Goal: Task Accomplishment & Management: Complete application form

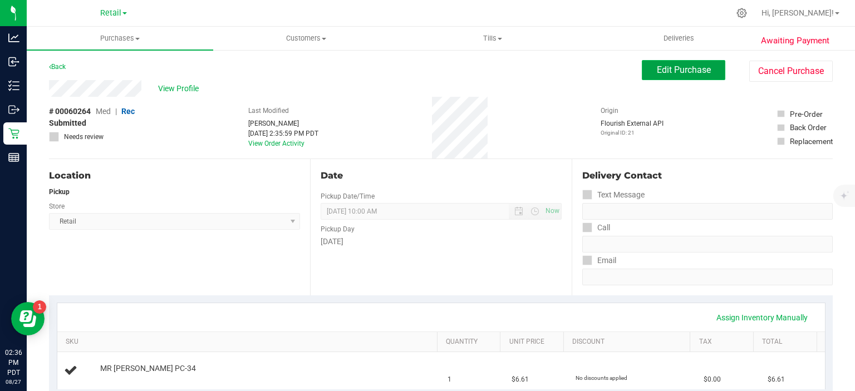
click at [677, 69] on span "Edit Purchase" at bounding box center [684, 70] width 54 height 11
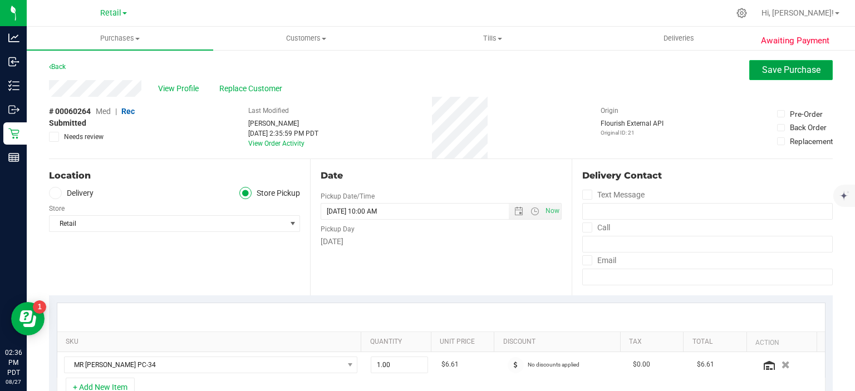
click at [779, 72] on span "Save Purchase" at bounding box center [791, 70] width 58 height 11
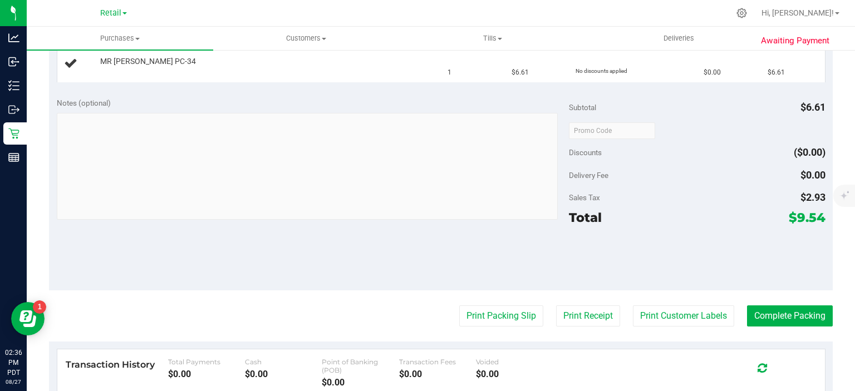
scroll to position [327, 0]
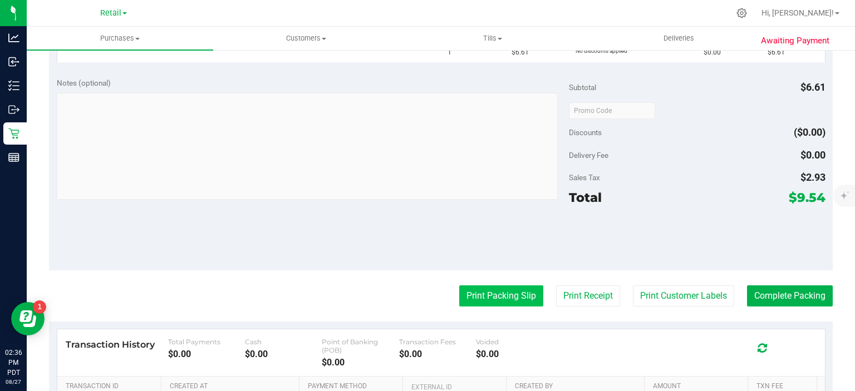
click at [494, 294] on button "Print Packing Slip" at bounding box center [501, 296] width 84 height 21
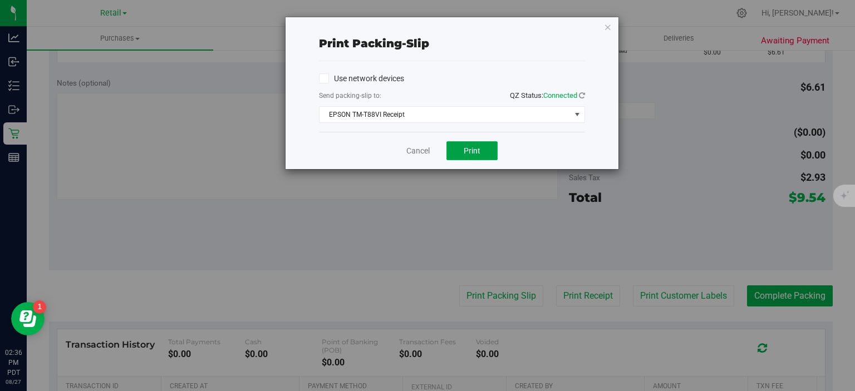
click at [492, 148] on button "Print" at bounding box center [472, 150] width 51 height 19
click at [609, 26] on icon "button" at bounding box center [608, 26] width 8 height 13
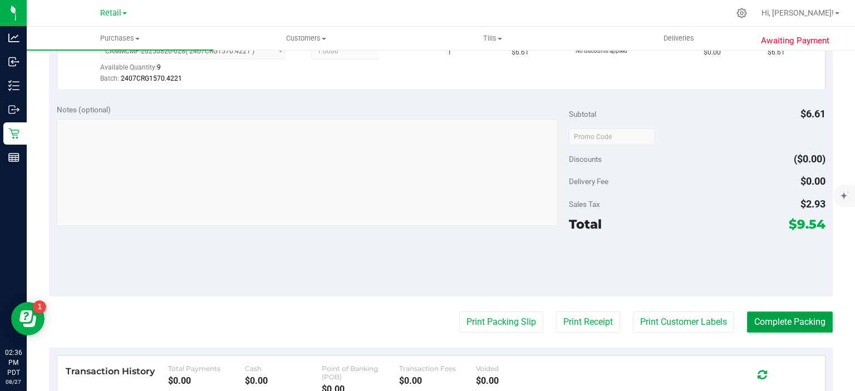
click at [764, 321] on button "Complete Packing" at bounding box center [790, 322] width 86 height 21
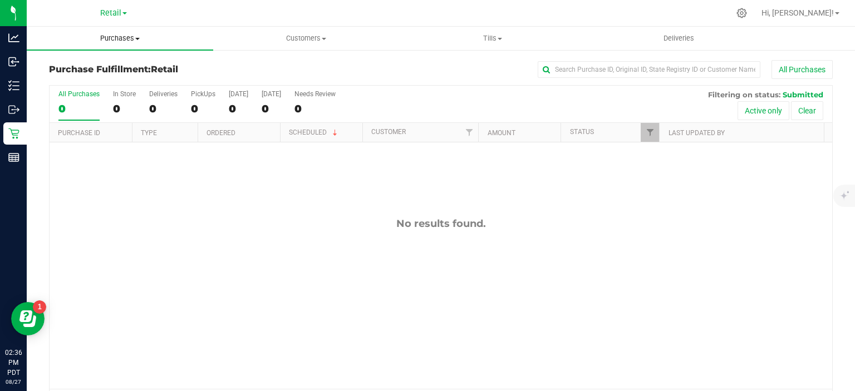
click at [133, 38] on span "Purchases" at bounding box center [120, 38] width 187 height 10
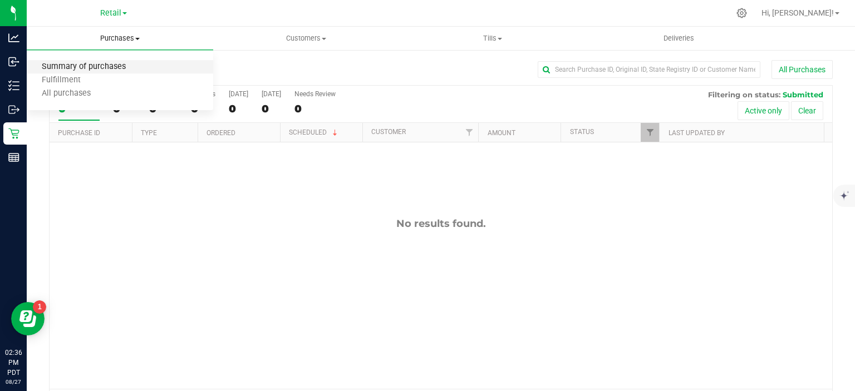
click at [114, 67] on span "Summary of purchases" at bounding box center [84, 66] width 114 height 9
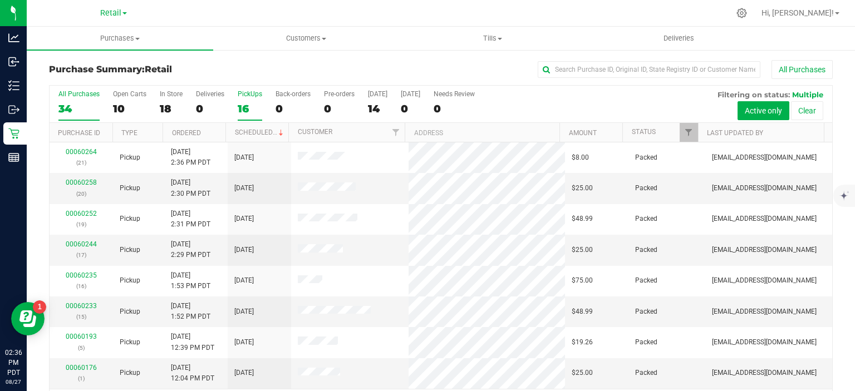
click at [246, 107] on div "16" at bounding box center [250, 108] width 24 height 13
click at [0, 0] on input "PickUps 16" at bounding box center [0, 0] width 0 height 0
click at [261, 131] on link "Scheduled" at bounding box center [260, 133] width 51 height 8
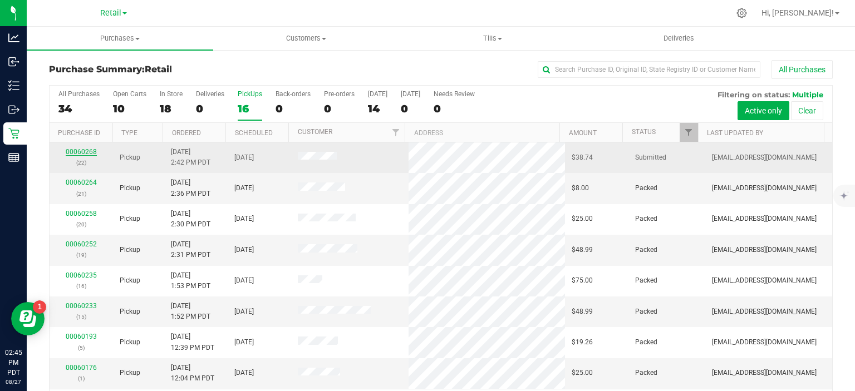
click at [81, 154] on link "00060268" at bounding box center [81, 152] width 31 height 8
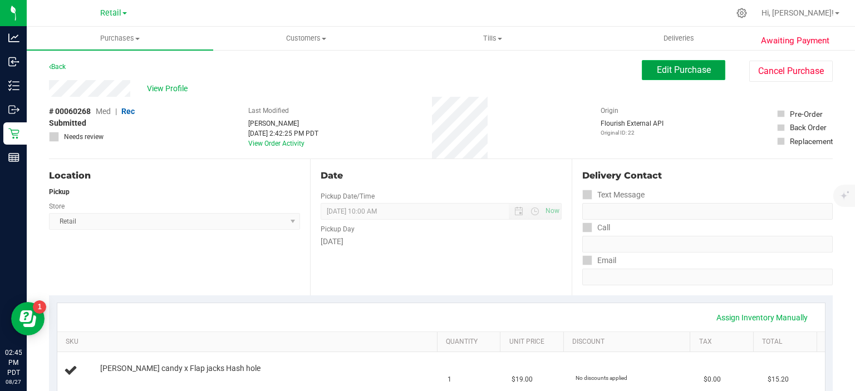
click at [675, 67] on span "Edit Purchase" at bounding box center [684, 70] width 54 height 11
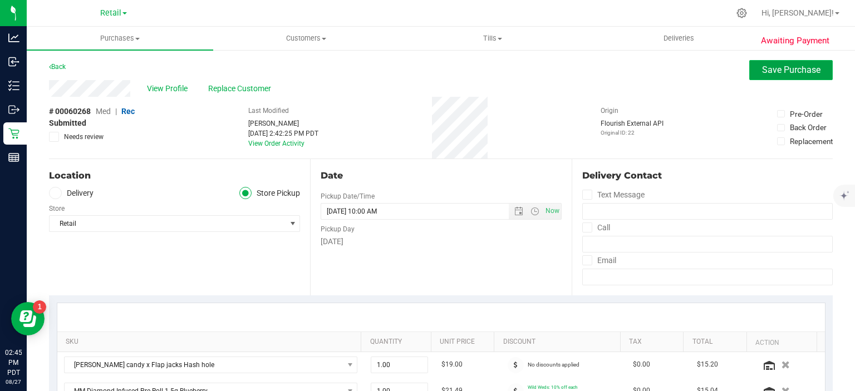
click at [773, 71] on span "Save Purchase" at bounding box center [791, 70] width 58 height 11
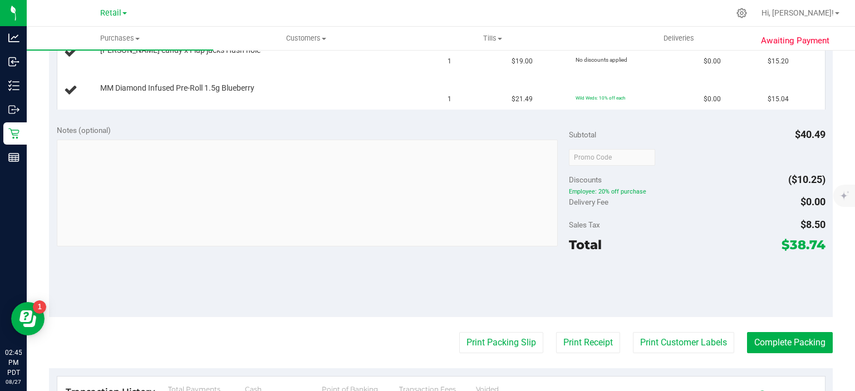
scroll to position [322, 0]
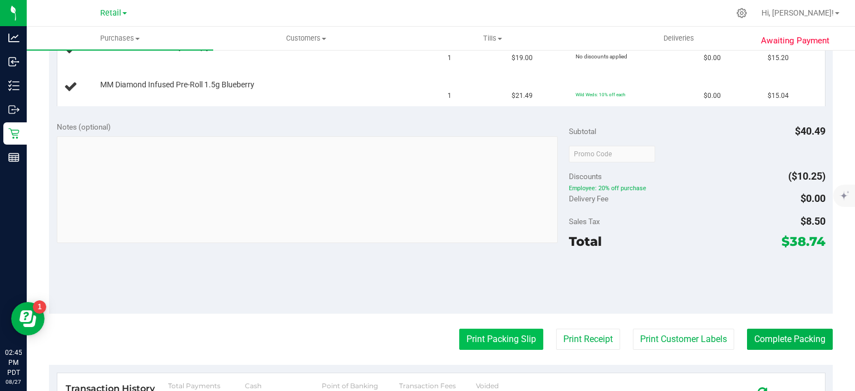
click at [485, 330] on button "Print Packing Slip" at bounding box center [501, 339] width 84 height 21
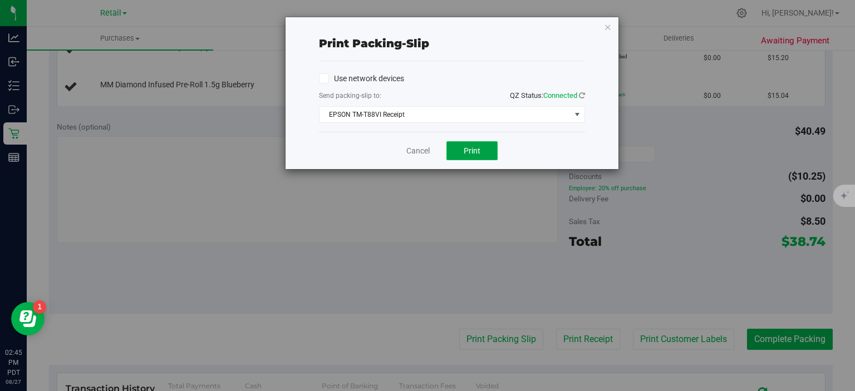
click at [475, 147] on span "Print" at bounding box center [472, 150] width 17 height 9
click at [609, 24] on icon "button" at bounding box center [608, 26] width 8 height 13
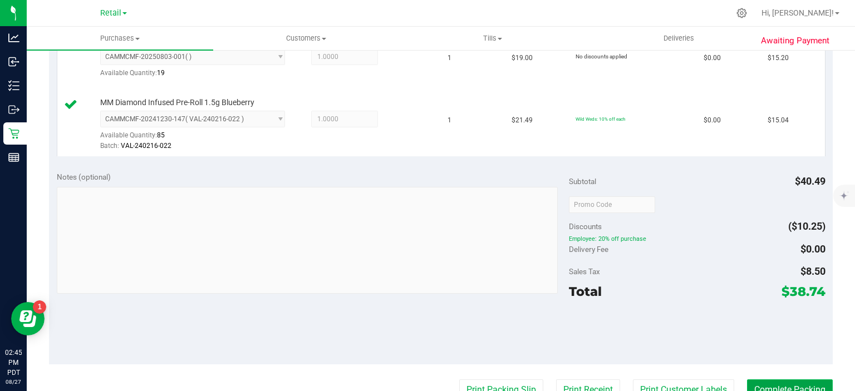
click at [795, 380] on button "Complete Packing" at bounding box center [790, 390] width 86 height 21
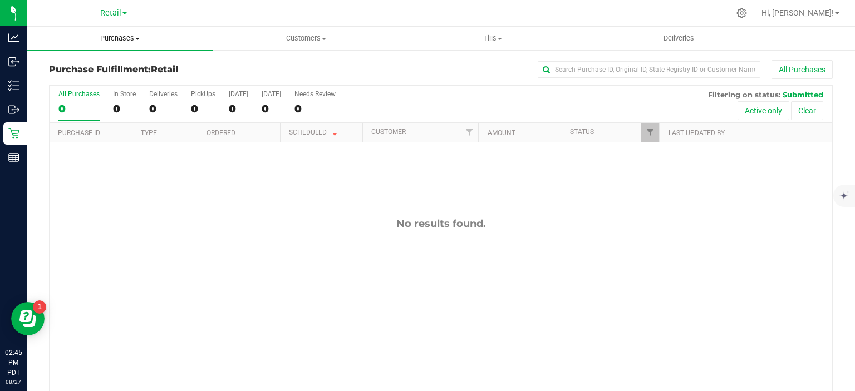
click at [123, 37] on span "Purchases" at bounding box center [120, 38] width 187 height 10
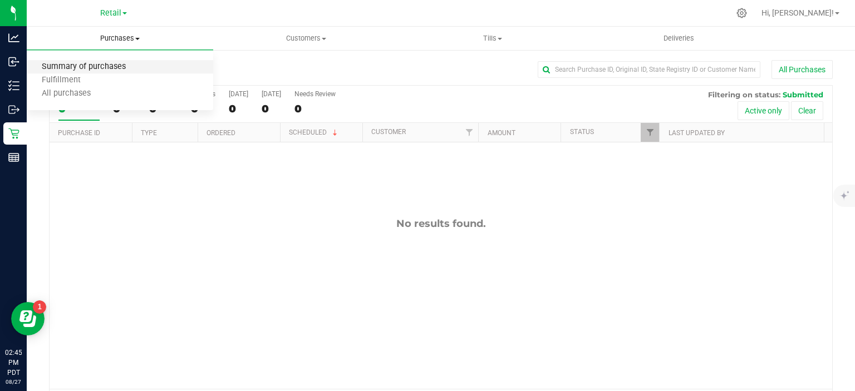
click at [115, 65] on span "Summary of purchases" at bounding box center [84, 66] width 114 height 9
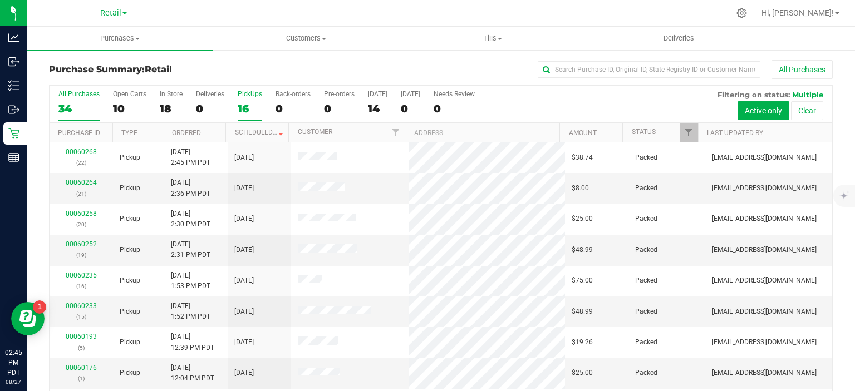
click at [244, 111] on div "16" at bounding box center [250, 108] width 24 height 13
click at [0, 0] on input "PickUps 16" at bounding box center [0, 0] width 0 height 0
click at [264, 133] on link "Scheduled" at bounding box center [260, 133] width 51 height 8
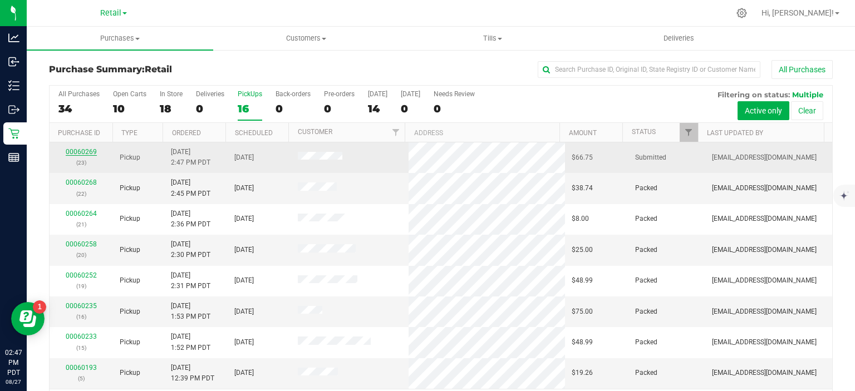
click at [74, 148] on link "00060269" at bounding box center [81, 152] width 31 height 8
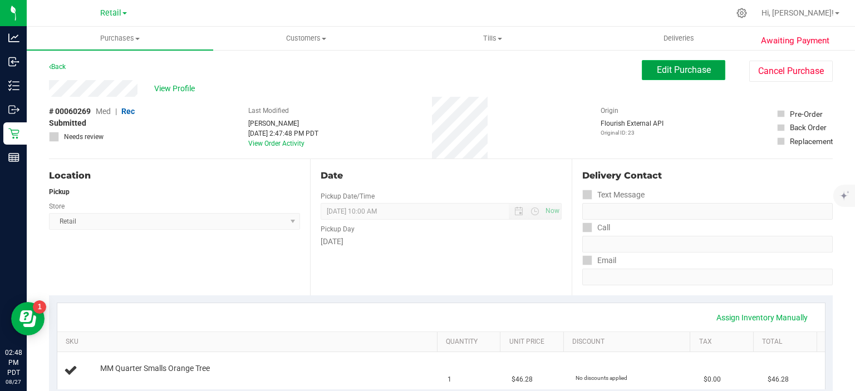
click at [665, 73] on span "Edit Purchase" at bounding box center [684, 70] width 54 height 11
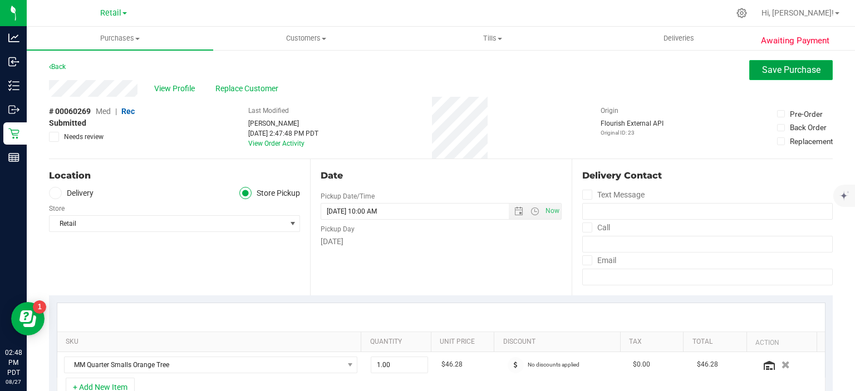
click at [809, 75] on span "Save Purchase" at bounding box center [791, 70] width 58 height 11
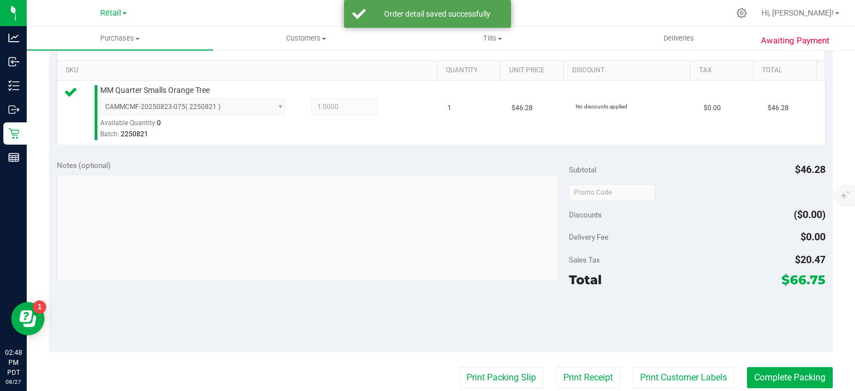
scroll to position [318, 0]
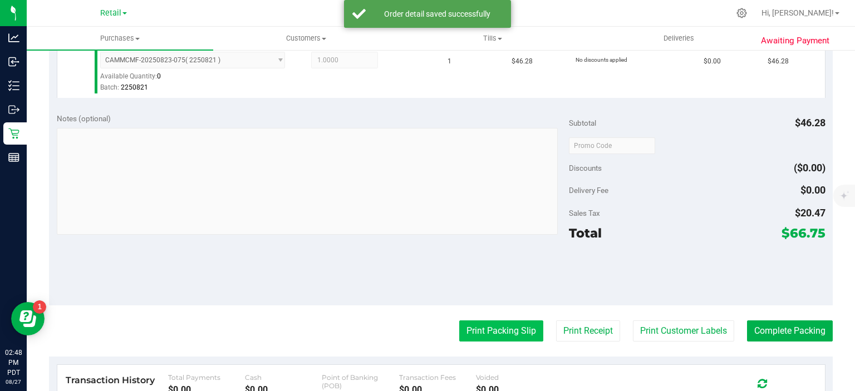
click at [499, 325] on button "Print Packing Slip" at bounding box center [501, 331] width 84 height 21
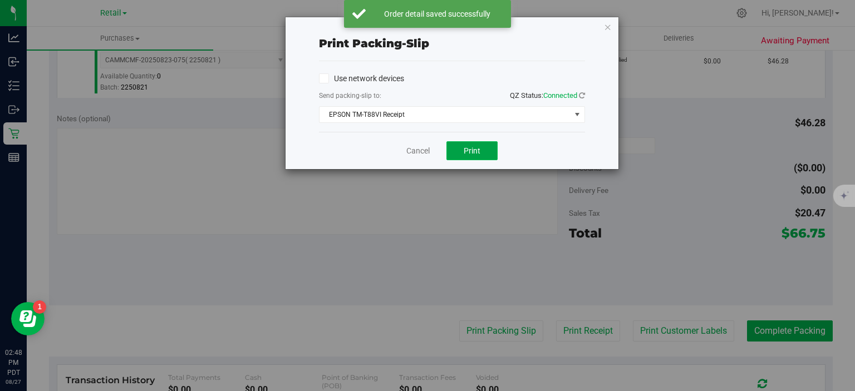
click at [485, 145] on button "Print" at bounding box center [472, 150] width 51 height 19
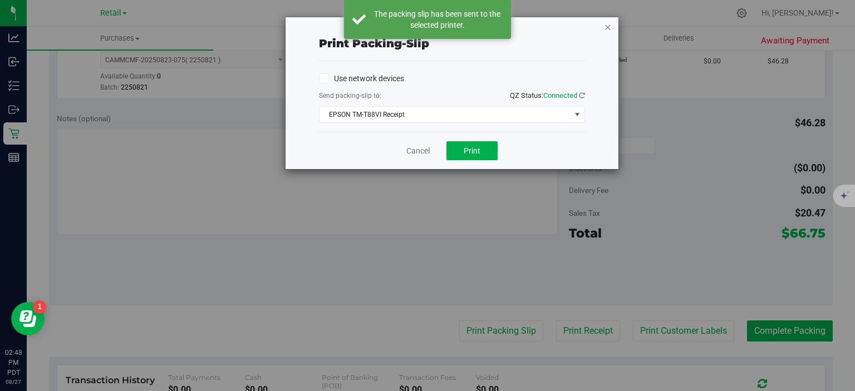
click at [609, 23] on icon "button" at bounding box center [608, 26] width 8 height 13
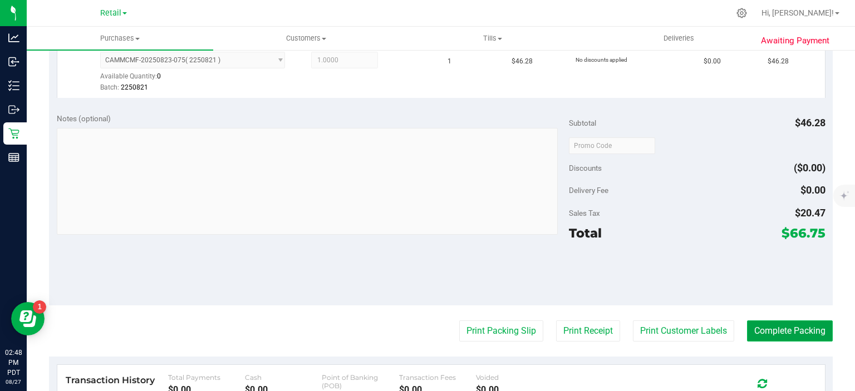
click at [792, 331] on button "Complete Packing" at bounding box center [790, 331] width 86 height 21
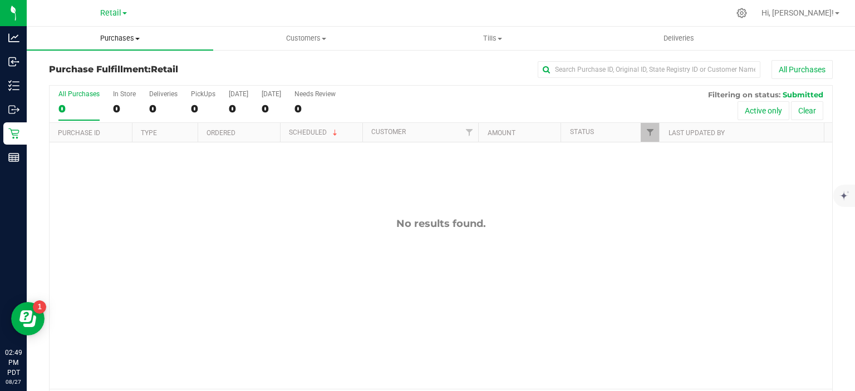
click at [139, 38] on span at bounding box center [137, 39] width 4 height 2
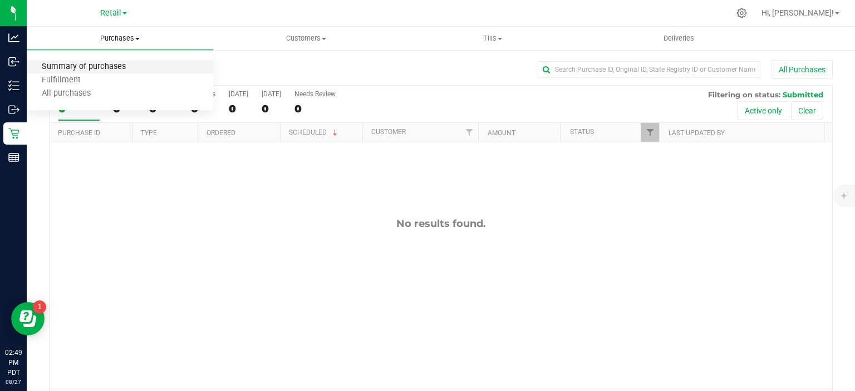
click at [119, 63] on span "Summary of purchases" at bounding box center [84, 66] width 114 height 9
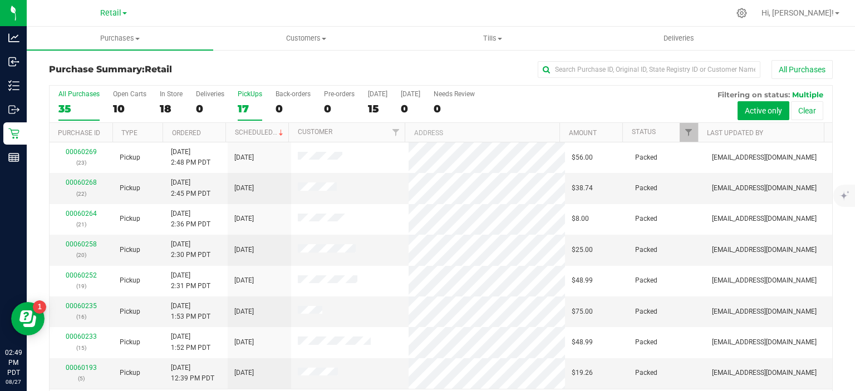
click at [247, 109] on div "17" at bounding box center [250, 108] width 24 height 13
click at [0, 0] on input "PickUps 17" at bounding box center [0, 0] width 0 height 0
click at [256, 129] on link "Scheduled" at bounding box center [260, 133] width 51 height 8
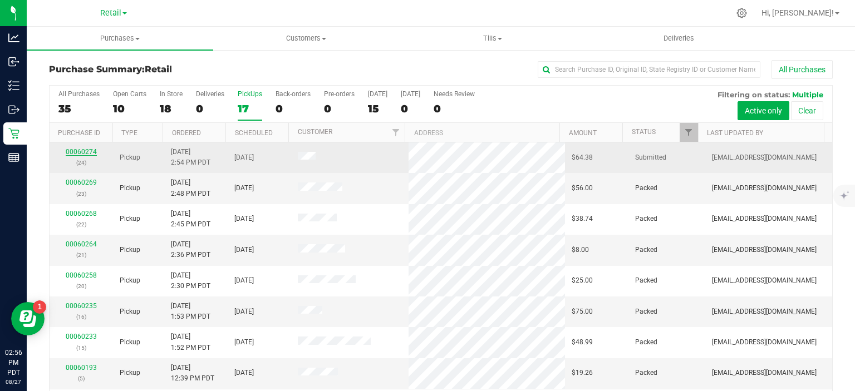
click at [78, 151] on link "00060274" at bounding box center [81, 152] width 31 height 8
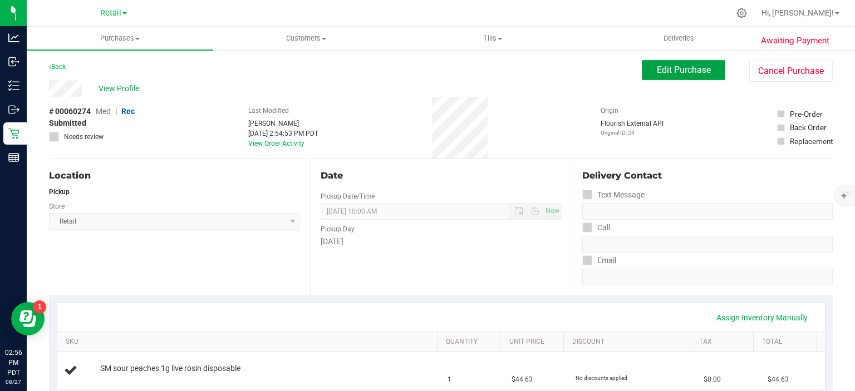
click at [679, 68] on span "Edit Purchase" at bounding box center [684, 70] width 54 height 11
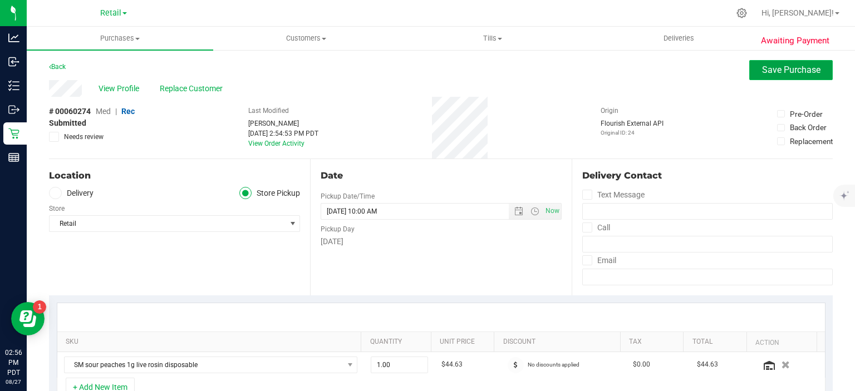
click at [762, 65] on span "Save Purchase" at bounding box center [791, 70] width 58 height 11
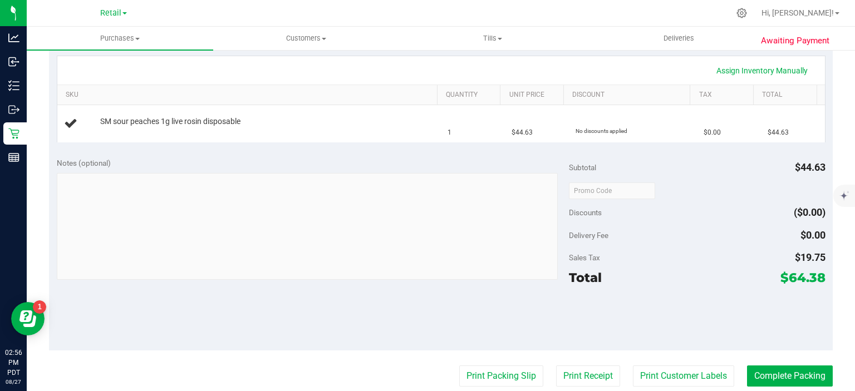
scroll to position [254, 0]
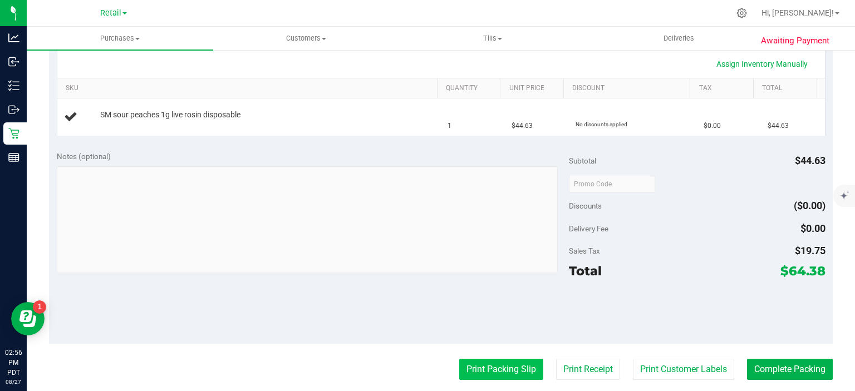
click at [487, 370] on button "Print Packing Slip" at bounding box center [501, 369] width 84 height 21
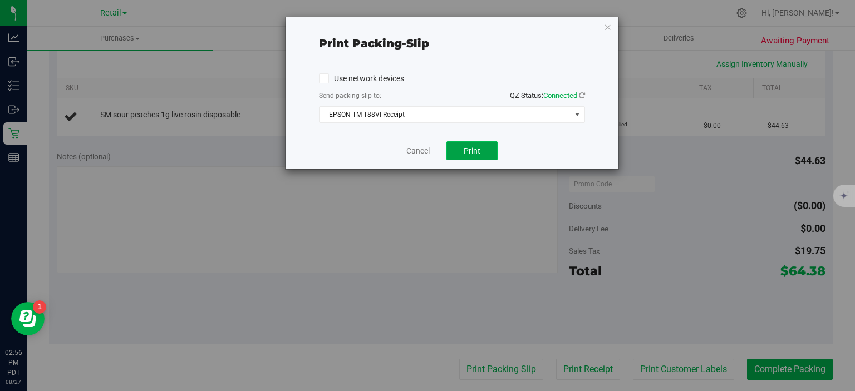
click at [476, 147] on span "Print" at bounding box center [472, 150] width 17 height 9
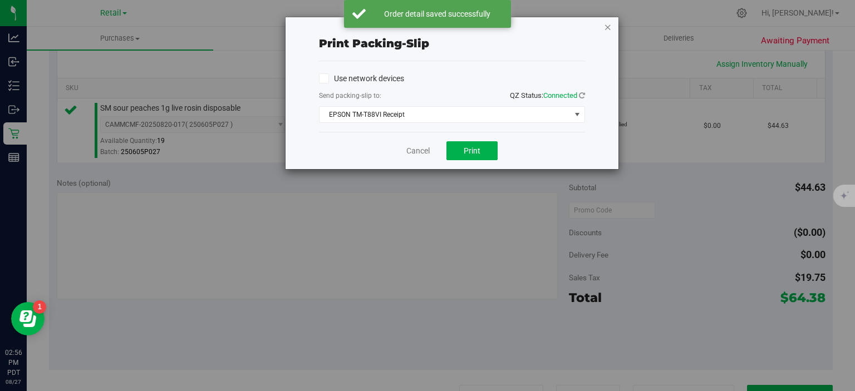
click at [608, 30] on icon "button" at bounding box center [608, 26] width 8 height 13
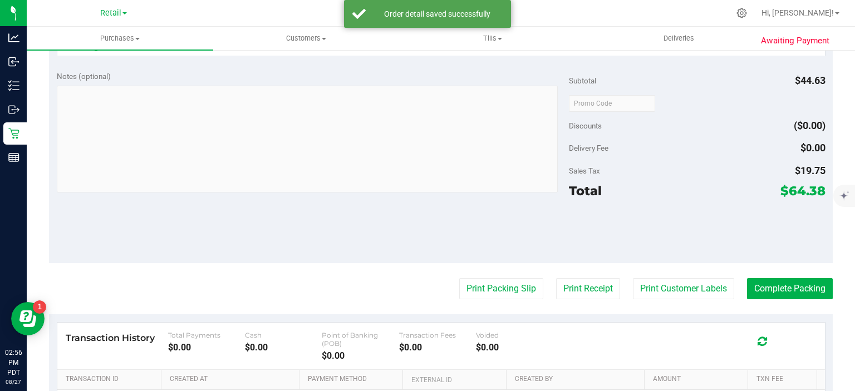
scroll to position [374, 0]
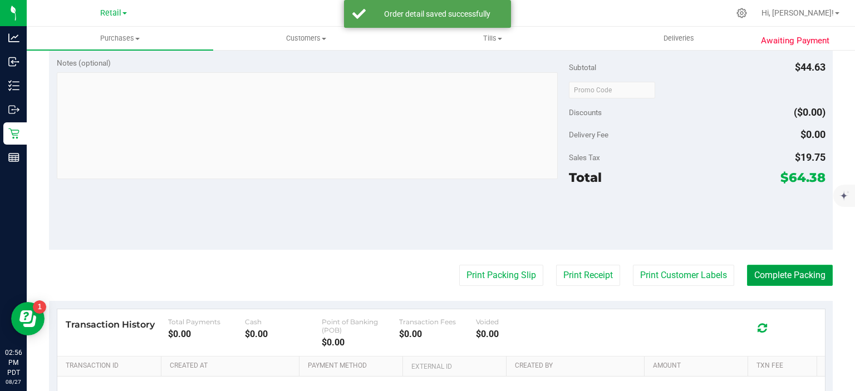
click at [777, 278] on button "Complete Packing" at bounding box center [790, 275] width 86 height 21
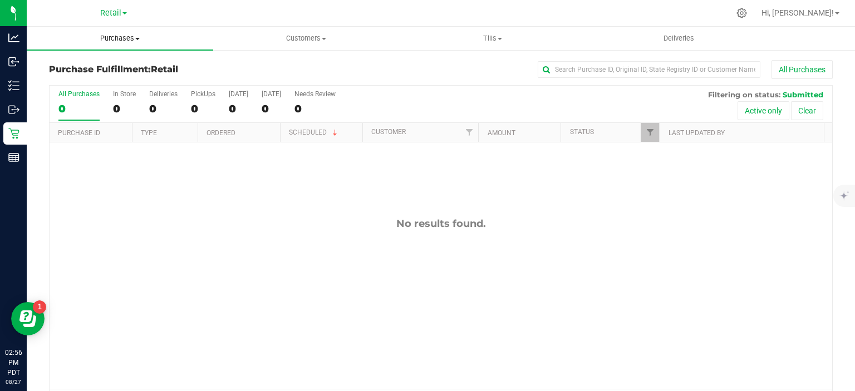
click at [126, 36] on span "Purchases" at bounding box center [120, 38] width 187 height 10
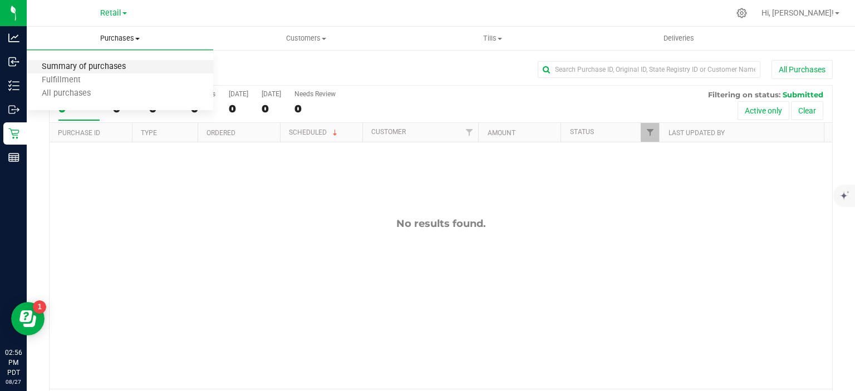
click at [119, 63] on span "Summary of purchases" at bounding box center [84, 66] width 114 height 9
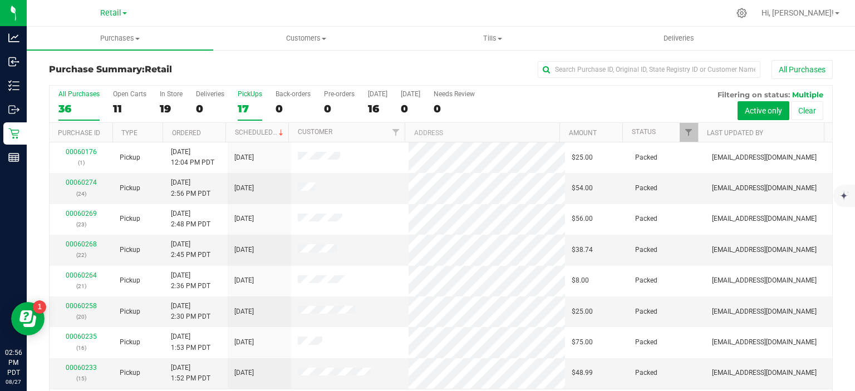
click at [243, 107] on div "17" at bounding box center [250, 108] width 24 height 13
click at [0, 0] on input "PickUps 17" at bounding box center [0, 0] width 0 height 0
click at [247, 131] on link "Scheduled" at bounding box center [260, 133] width 51 height 8
click at [276, 105] on div "0" at bounding box center [293, 108] width 35 height 13
click at [0, 0] on input "Back-orders 0" at bounding box center [0, 0] width 0 height 0
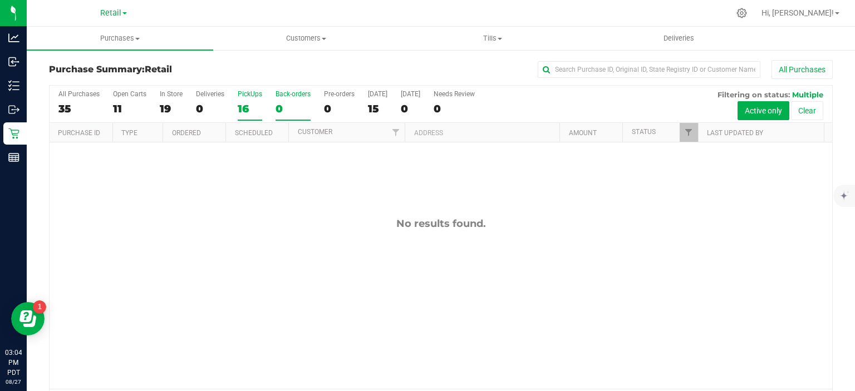
click at [248, 104] on div "16" at bounding box center [250, 108] width 24 height 13
click at [0, 0] on input "PickUps 16" at bounding box center [0, 0] width 0 height 0
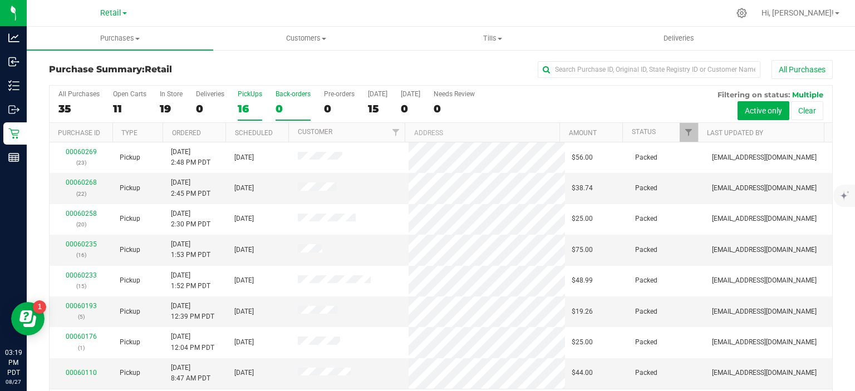
click at [288, 108] on div "0" at bounding box center [293, 108] width 35 height 13
click at [0, 0] on input "Back-orders 0" at bounding box center [0, 0] width 0 height 0
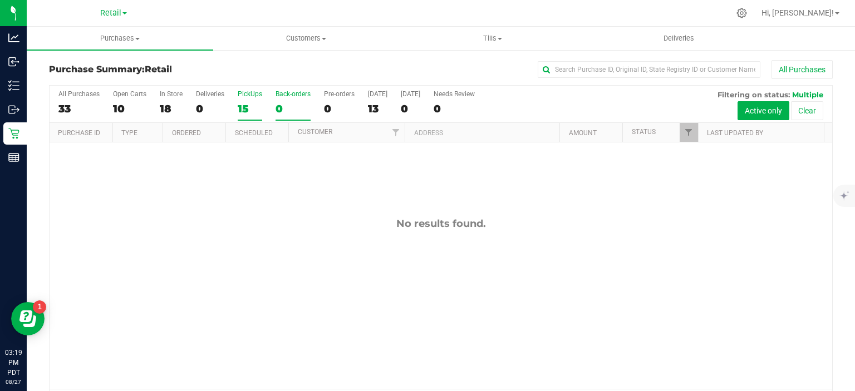
click at [244, 113] on div "15" at bounding box center [250, 108] width 24 height 13
click at [0, 0] on input "PickUps 15" at bounding box center [0, 0] width 0 height 0
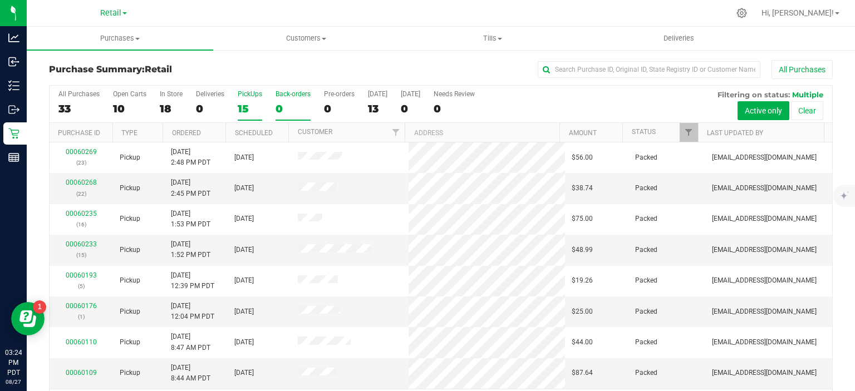
click at [283, 94] on div "Back-orders" at bounding box center [293, 94] width 35 height 8
click at [0, 0] on input "Back-orders 0" at bounding box center [0, 0] width 0 height 0
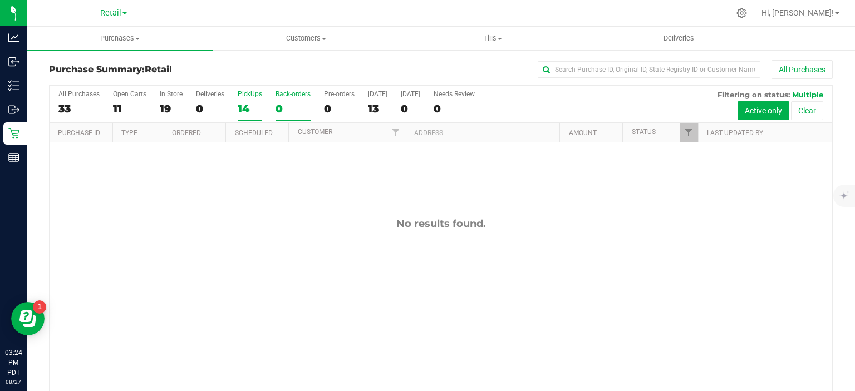
click at [245, 107] on div "14" at bounding box center [250, 108] width 24 height 13
click at [0, 0] on input "PickUps 14" at bounding box center [0, 0] width 0 height 0
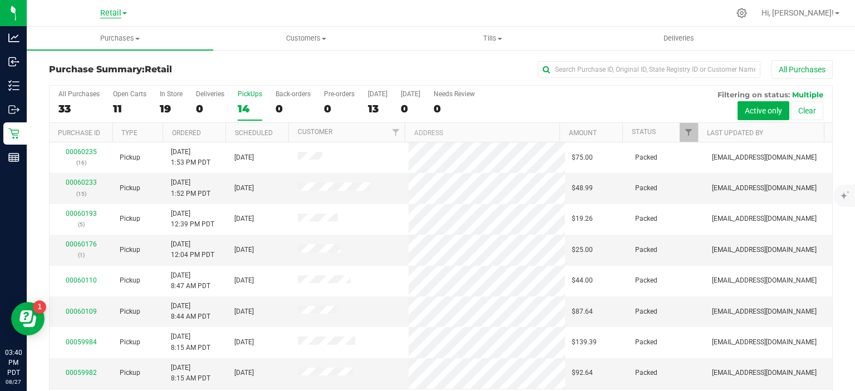
click at [115, 12] on span "Retail" at bounding box center [110, 13] width 21 height 10
click at [99, 45] on link "Manufacturing" at bounding box center [113, 39] width 163 height 15
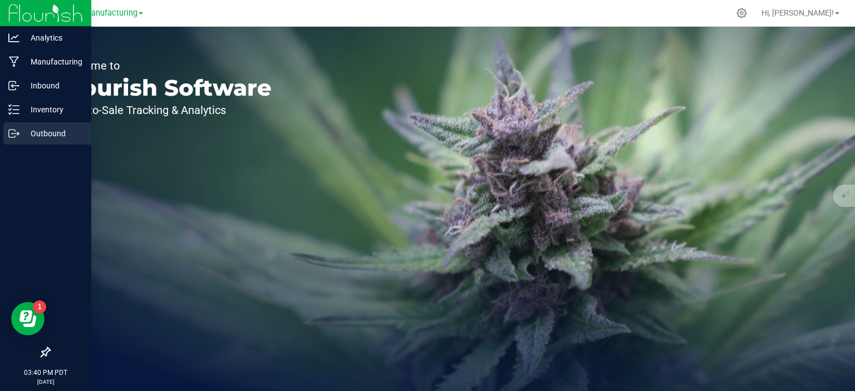
click at [22, 136] on p "Outbound" at bounding box center [52, 133] width 67 height 13
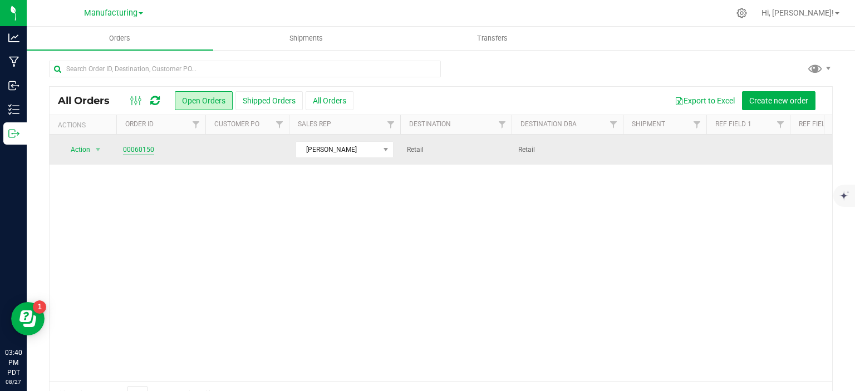
click at [140, 151] on link "00060150" at bounding box center [138, 150] width 31 height 11
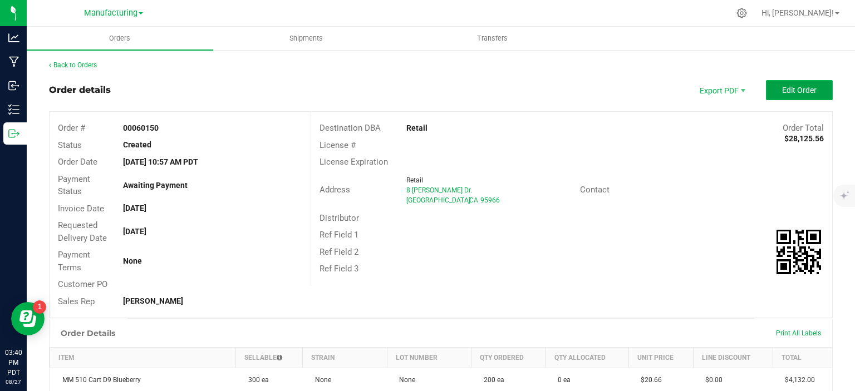
click at [789, 89] on span "Edit Order" at bounding box center [799, 90] width 35 height 9
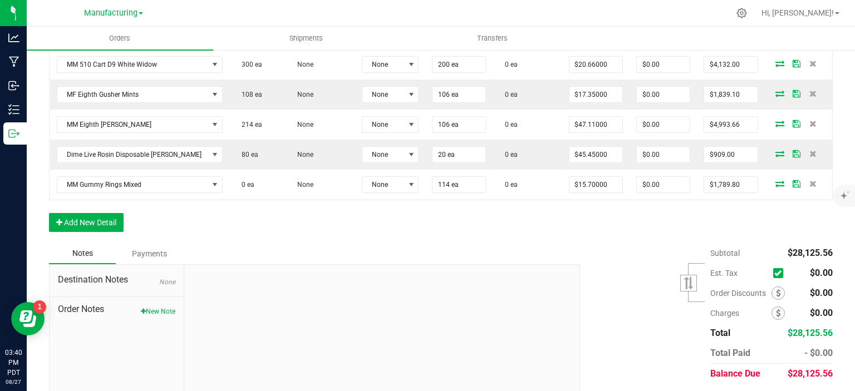
scroll to position [492, 0]
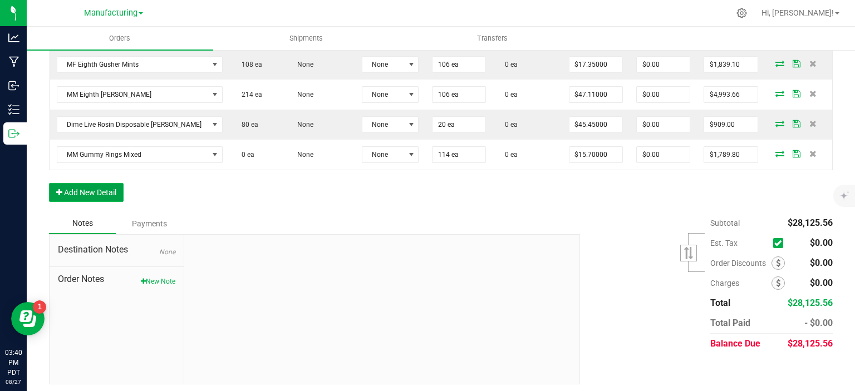
click at [72, 187] on button "Add New Detail" at bounding box center [86, 192] width 75 height 19
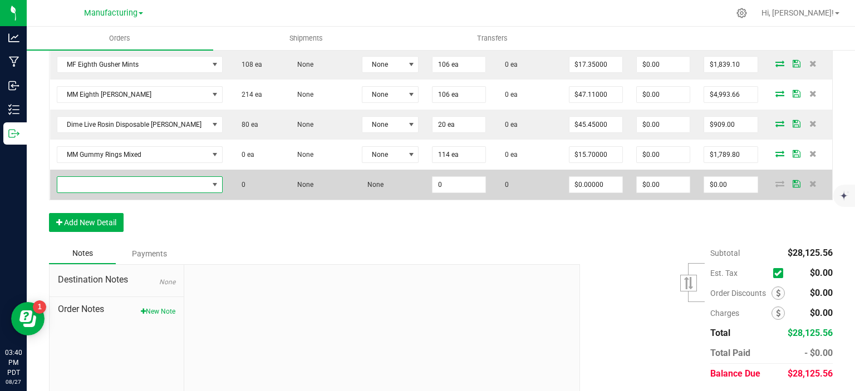
click at [83, 181] on span "NO DATA FOUND" at bounding box center [132, 185] width 151 height 16
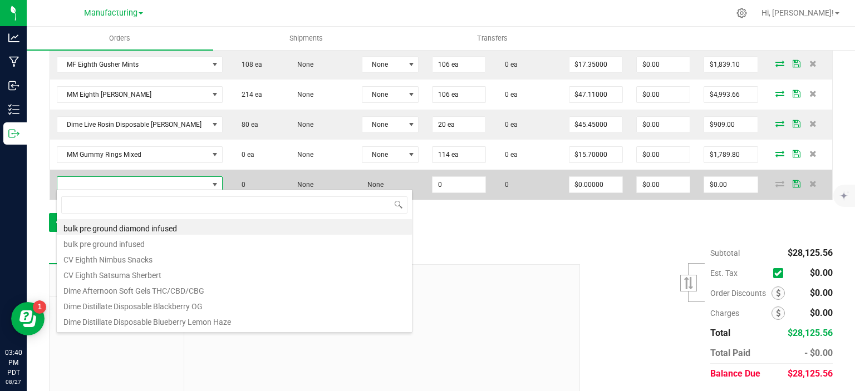
scroll to position [16, 149]
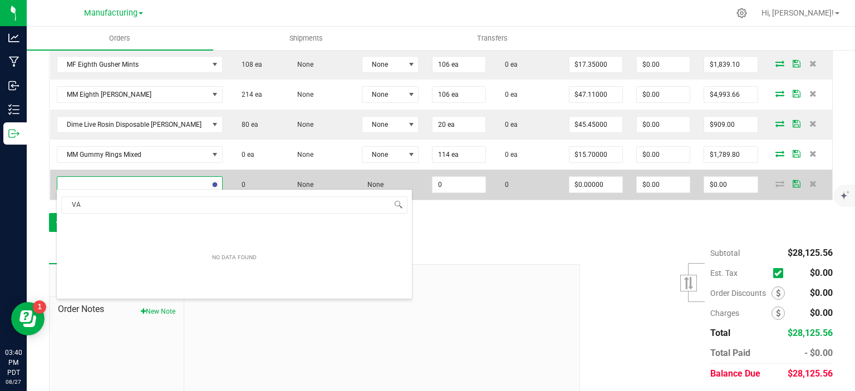
type input "V"
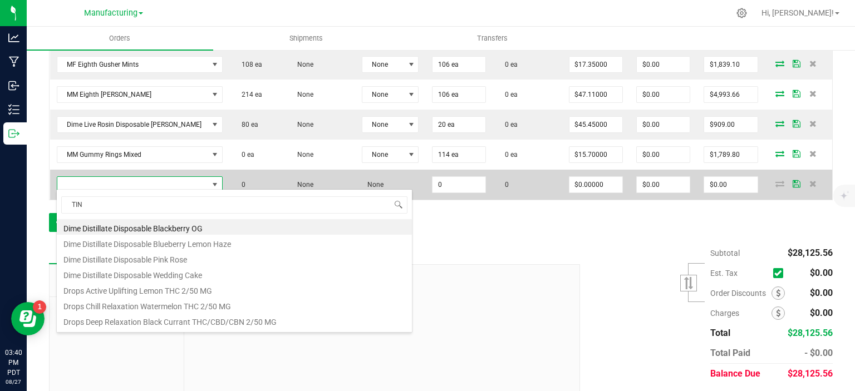
type input "TINC"
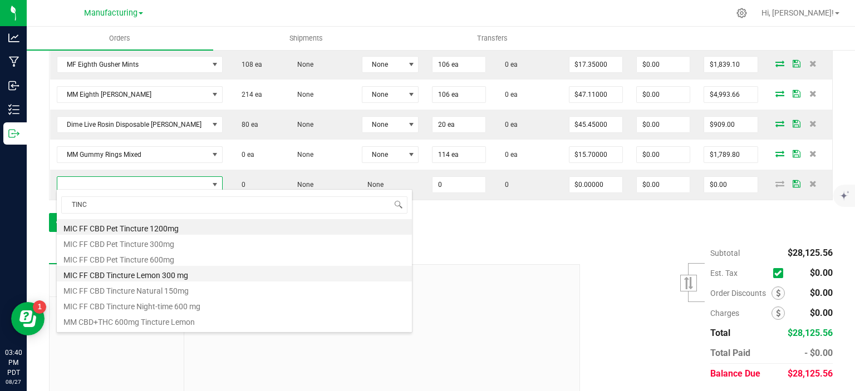
scroll to position [45, 0]
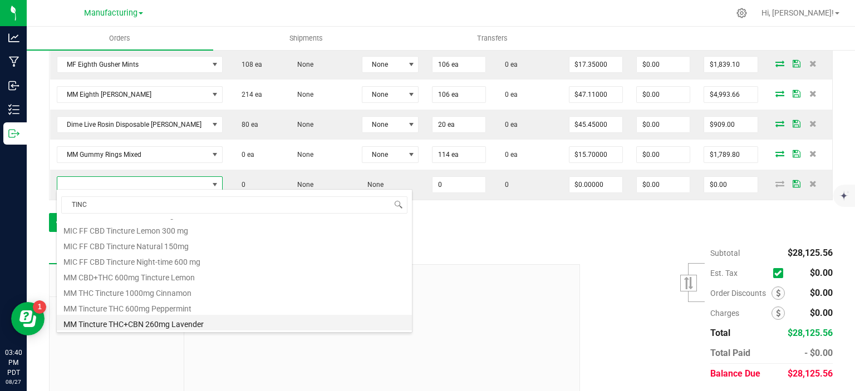
click at [129, 321] on li "MM Tincture THC+CBN 260mg Lavender" at bounding box center [234, 323] width 355 height 16
type input "0 ea"
type input "$21.49000"
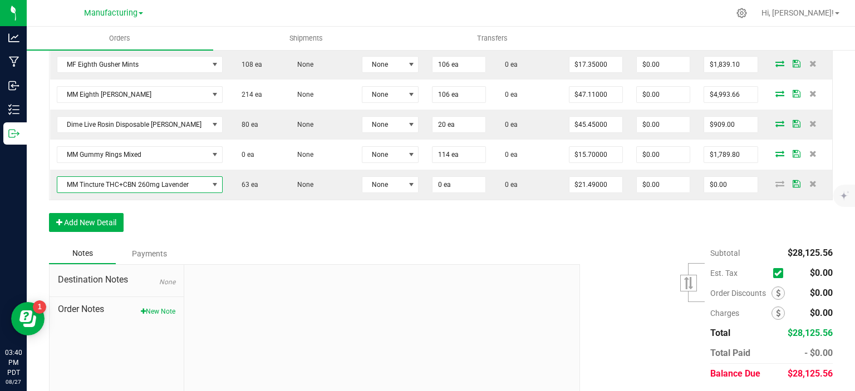
click at [92, 229] on div "Order Details Print All Labels Item Sellable Strain Lot Number Qty Ordered Qty …" at bounding box center [441, 47] width 784 height 394
click at [97, 223] on button "Add New Detail" at bounding box center [86, 222] width 75 height 19
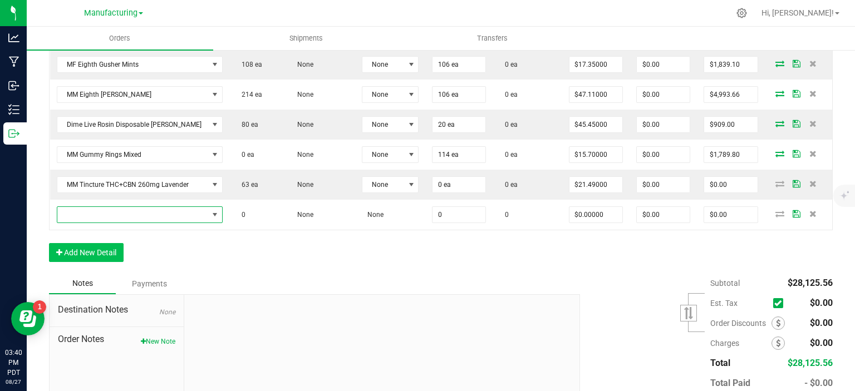
click at [108, 207] on span "NO DATA FOUND" at bounding box center [132, 215] width 151 height 16
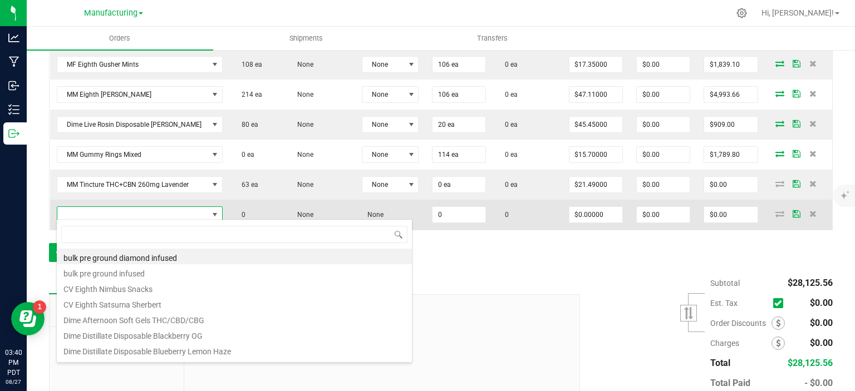
scroll to position [16, 150]
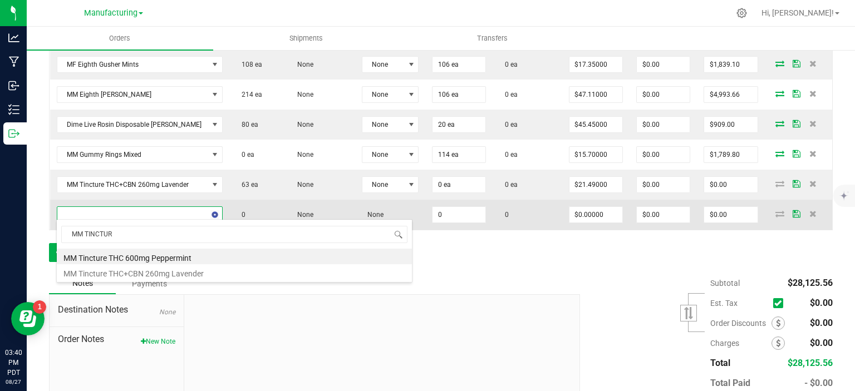
type input "MM TINCTURE"
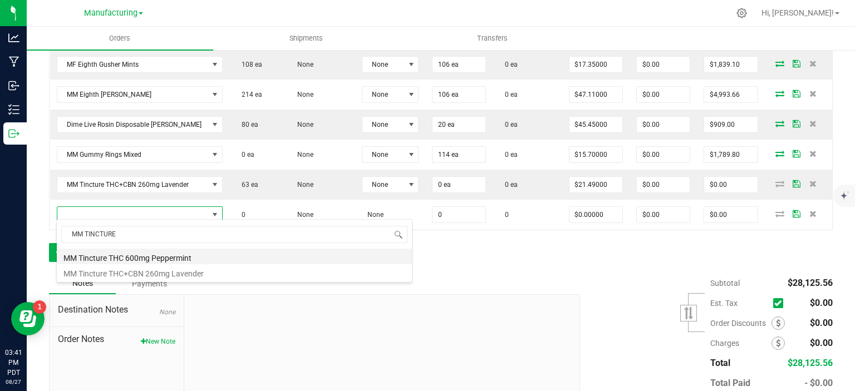
click at [141, 260] on li "MM Tincture THC 600mg Peppermint" at bounding box center [234, 257] width 355 height 16
type input "0 ea"
type input "$41.67000"
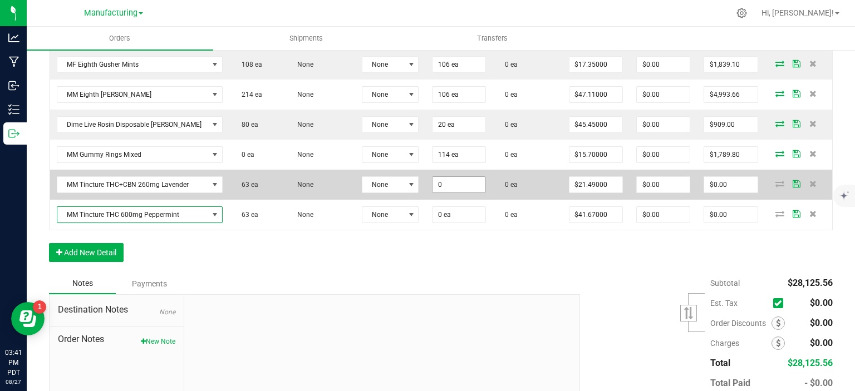
click at [450, 182] on input "0" at bounding box center [459, 185] width 53 height 16
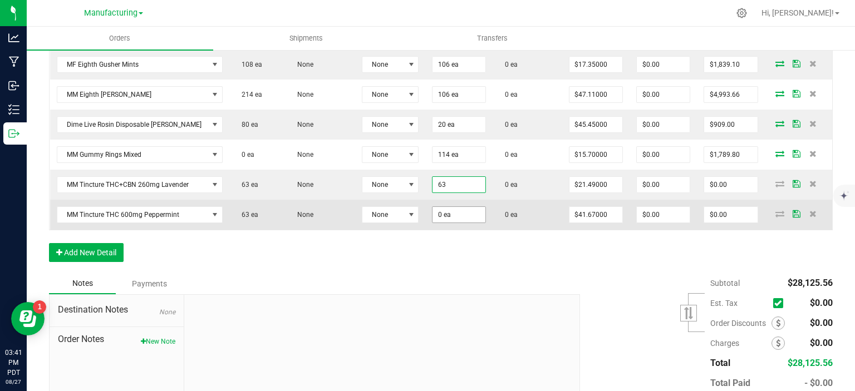
type input "63 ea"
type input "$1,353.87"
click at [442, 213] on input "0" at bounding box center [459, 215] width 53 height 16
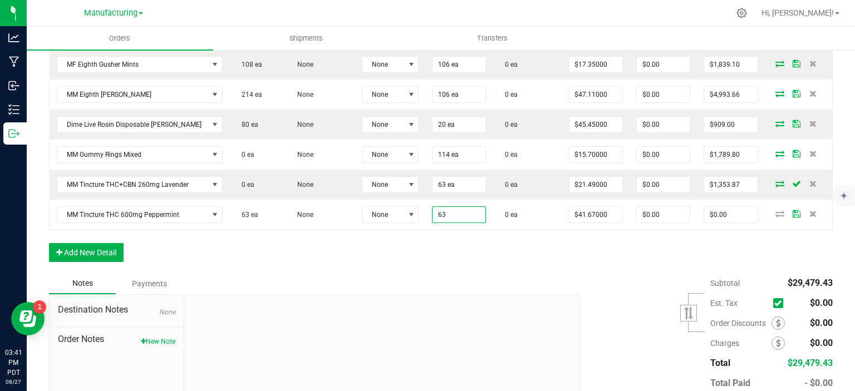
type input "63 ea"
type input "$2,625.21"
click at [401, 262] on div "Order Details Print All Labels Item Sellable Strain Lot Number Qty Ordered Qty …" at bounding box center [441, 62] width 784 height 424
click at [96, 249] on button "Add New Detail" at bounding box center [86, 252] width 75 height 19
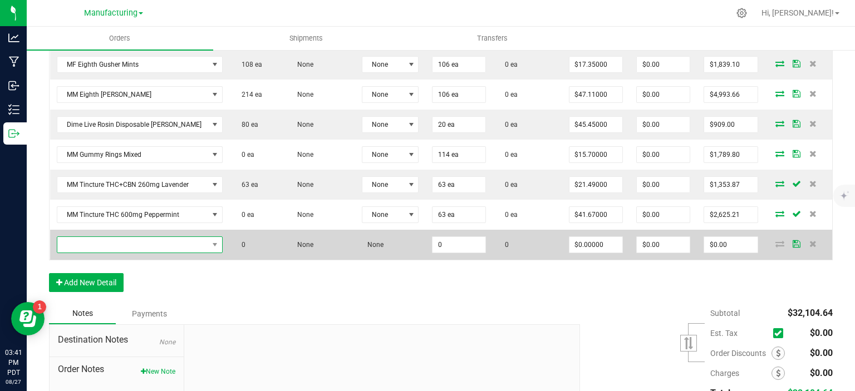
click at [120, 244] on span "NO DATA FOUND" at bounding box center [132, 245] width 151 height 16
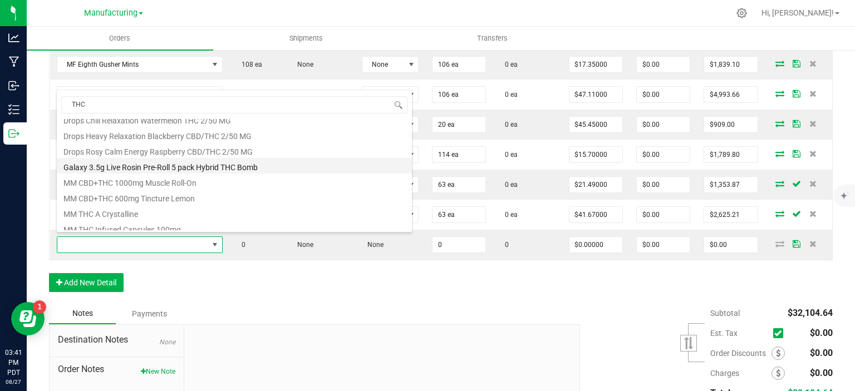
scroll to position [0, 0]
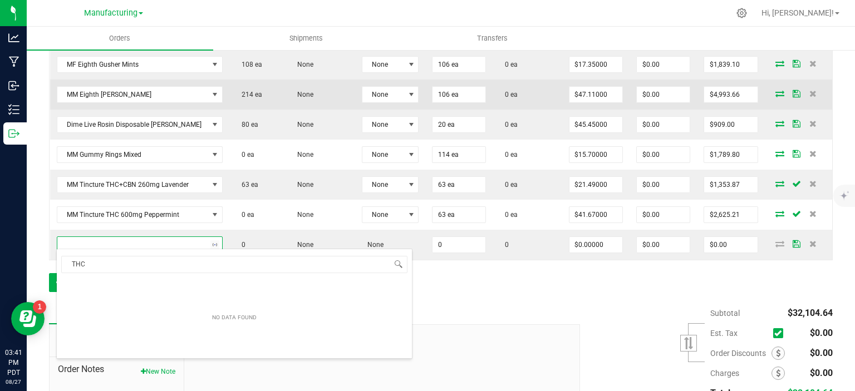
type input "THC+"
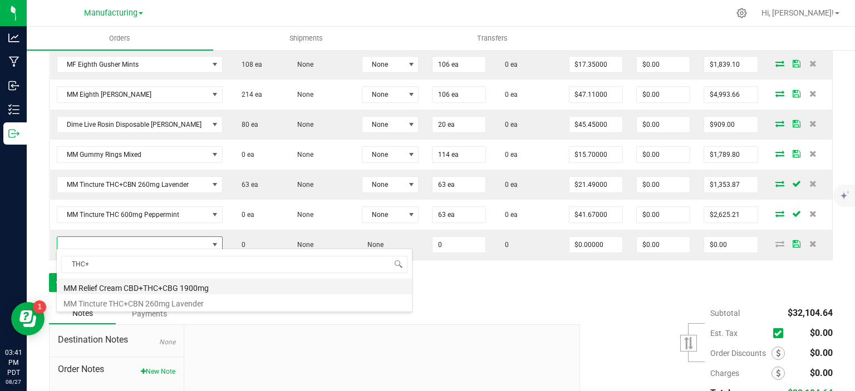
click at [98, 288] on li "MM Relief Cream CBD+THC+CBG 1900mg" at bounding box center [234, 287] width 355 height 16
type input "0 ea"
type input "$65.83000"
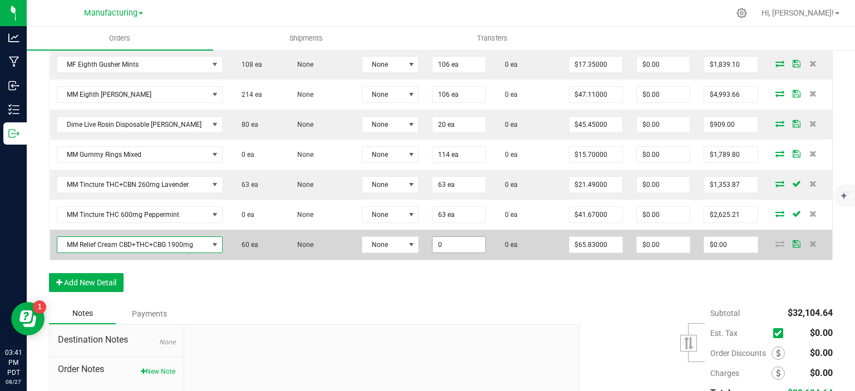
click at [449, 240] on input "0" at bounding box center [459, 245] width 53 height 16
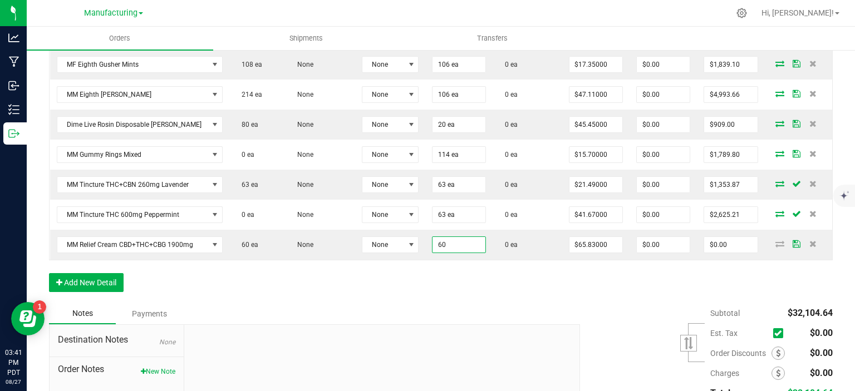
type input "60 ea"
type input "$3,949.80"
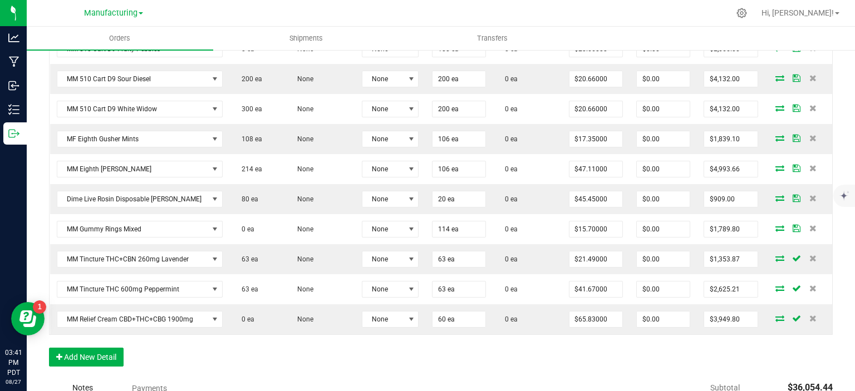
scroll to position [436, 0]
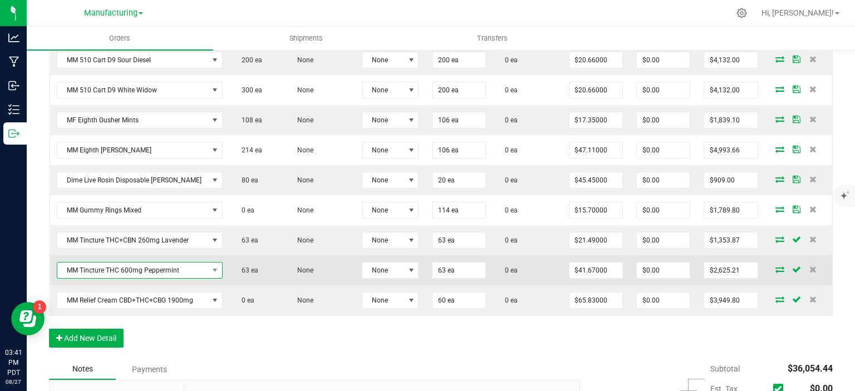
click at [132, 267] on span "MM Tincture THC 600mg Peppermint" at bounding box center [132, 271] width 151 height 16
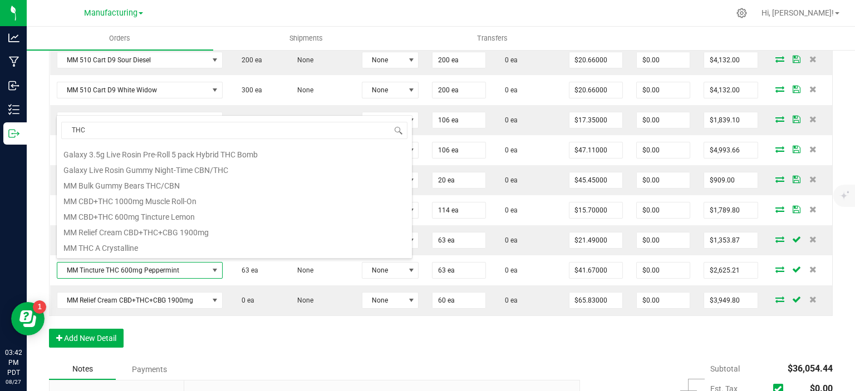
scroll to position [145, 0]
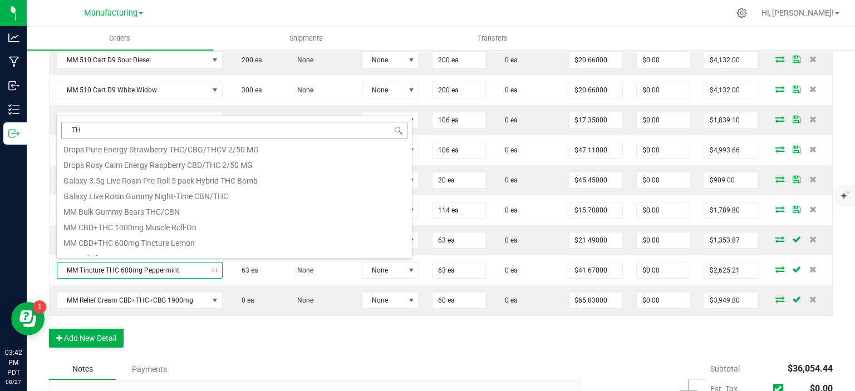
type input "T"
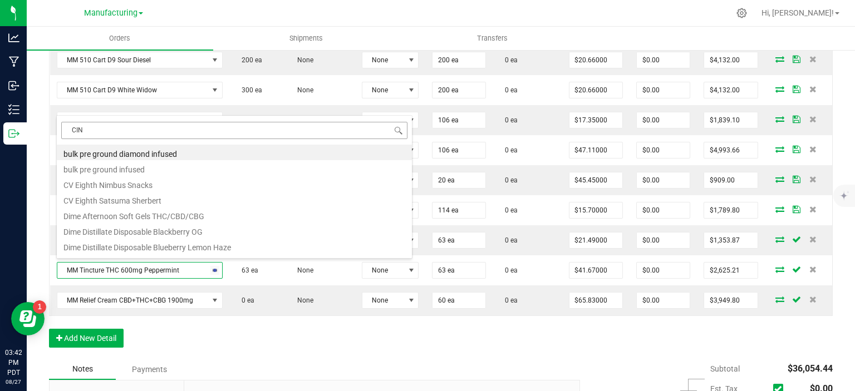
type input "CINN"
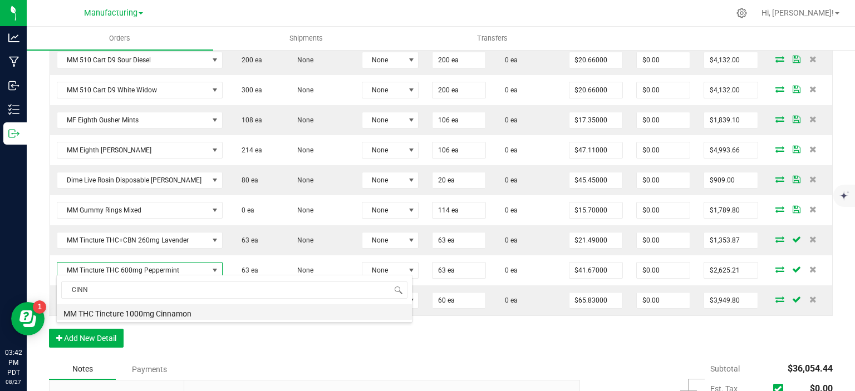
click at [130, 316] on li "MM THC Tincture 1000mg Cinnamon" at bounding box center [234, 313] width 355 height 16
type input "$62.50000"
type input "$3,937.50"
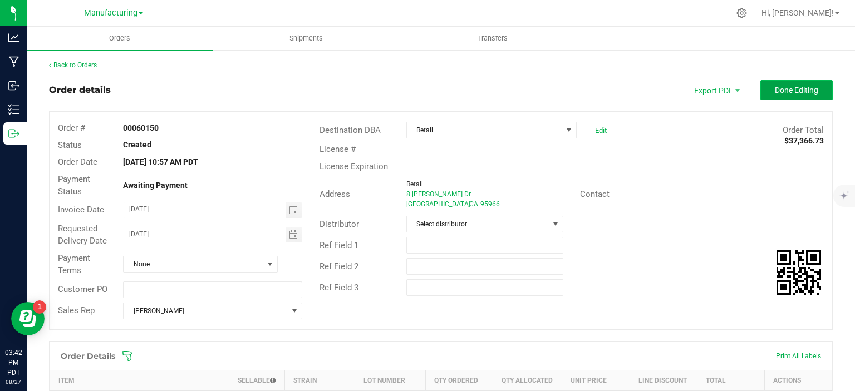
click at [787, 97] on button "Done Editing" at bounding box center [797, 90] width 72 height 20
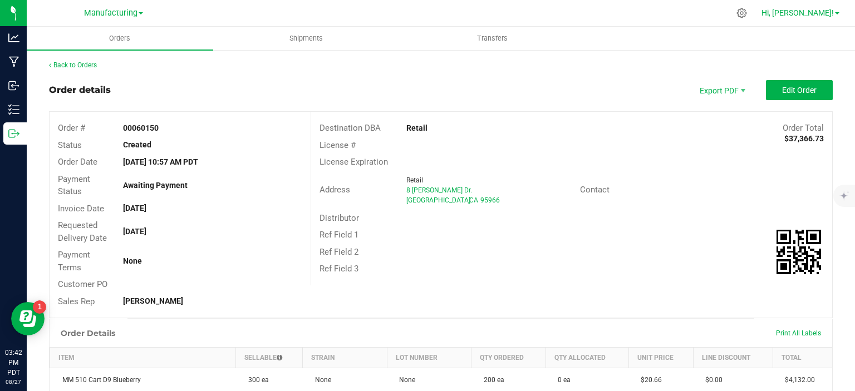
click at [823, 15] on span "Hi, [PERSON_NAME]!" at bounding box center [798, 12] width 72 height 9
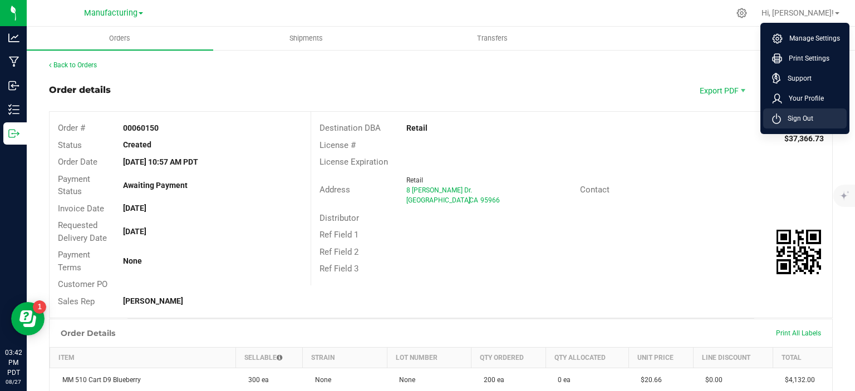
click at [781, 122] on span "Sign Out" at bounding box center [797, 118] width 32 height 11
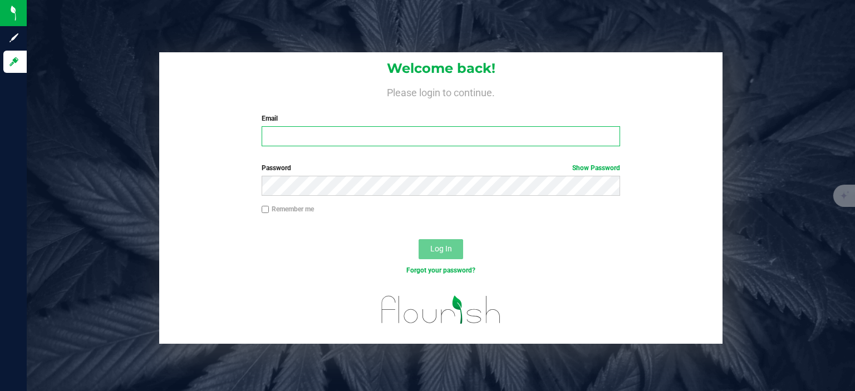
click at [274, 145] on input "Email" at bounding box center [441, 136] width 359 height 20
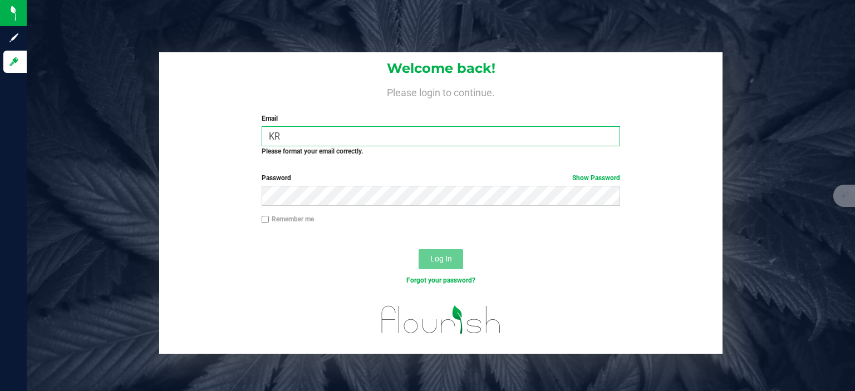
type input "K"
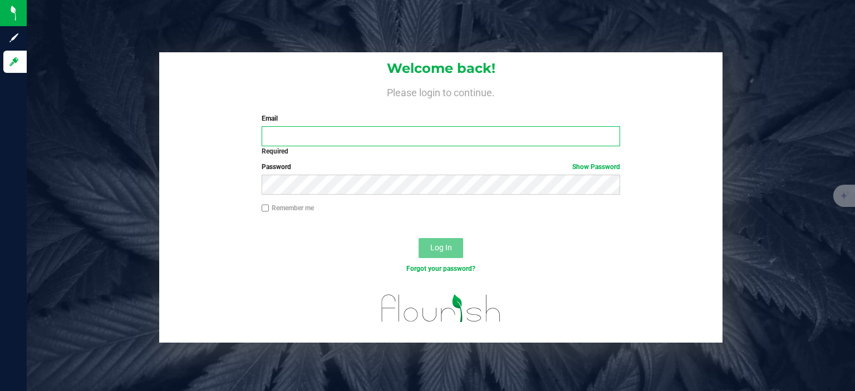
click at [399, 131] on input "Email" at bounding box center [441, 136] width 359 height 20
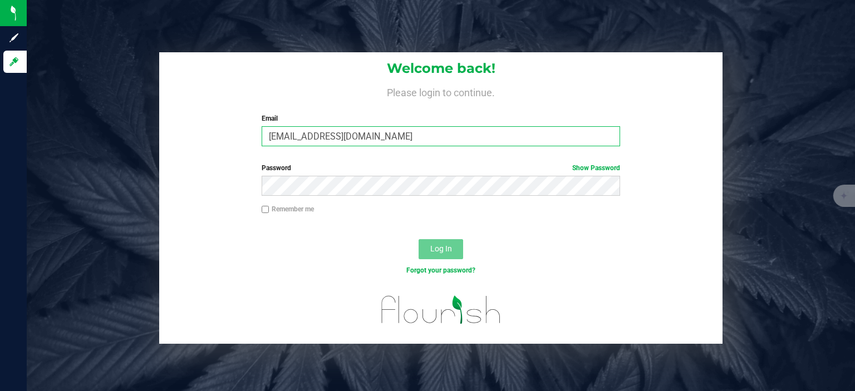
type input "[EMAIL_ADDRESS][DOMAIN_NAME]"
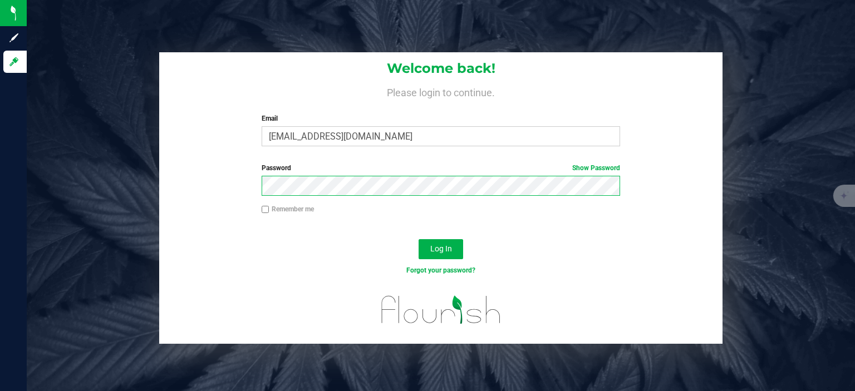
click at [419, 239] on button "Log In" at bounding box center [441, 249] width 45 height 20
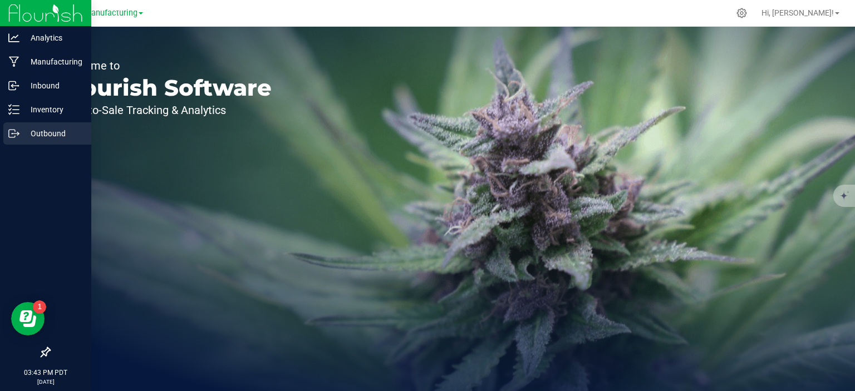
click at [24, 133] on p "Outbound" at bounding box center [52, 133] width 67 height 13
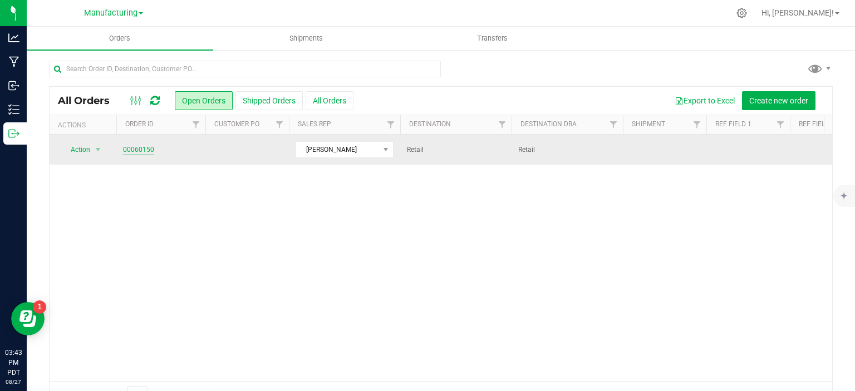
click at [143, 145] on link "00060150" at bounding box center [138, 150] width 31 height 11
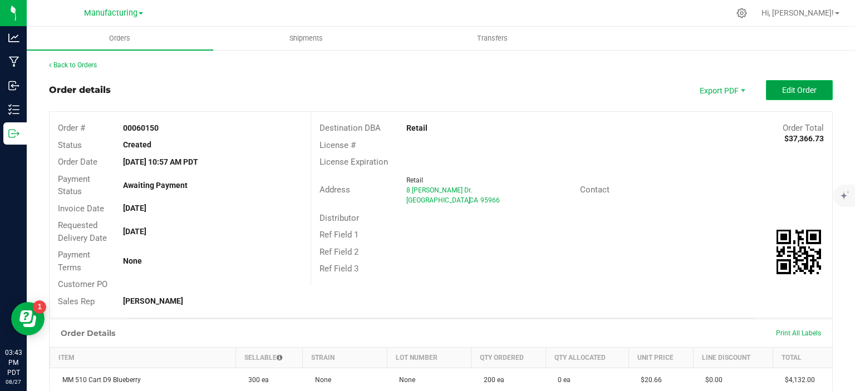
click at [766, 92] on button "Edit Order" at bounding box center [799, 90] width 67 height 20
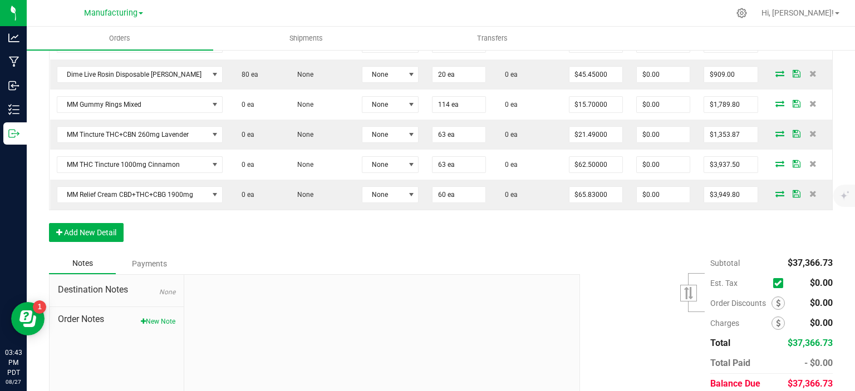
scroll to position [582, 0]
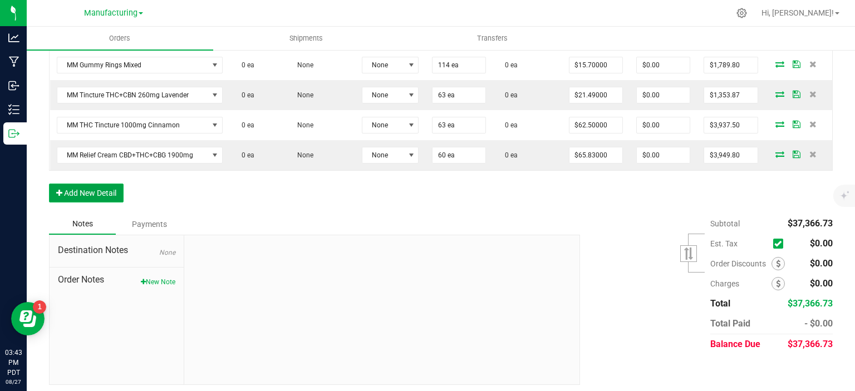
click at [88, 190] on button "Add New Detail" at bounding box center [86, 193] width 75 height 19
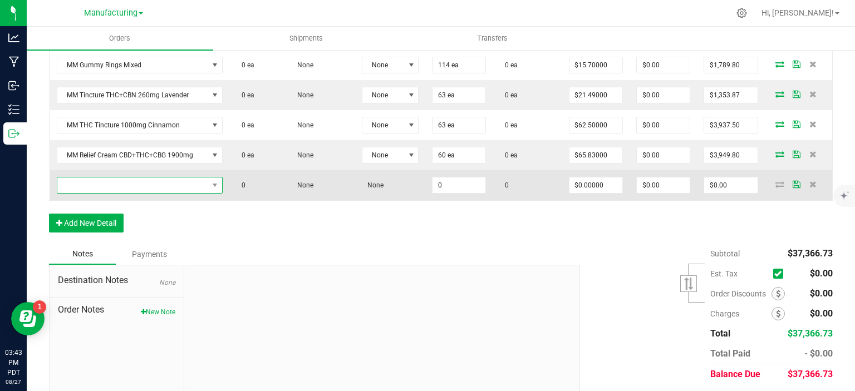
click at [91, 181] on span "NO DATA FOUND" at bounding box center [132, 186] width 151 height 16
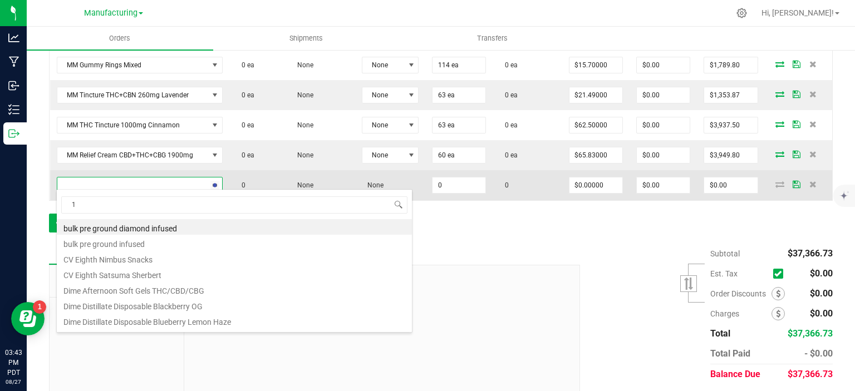
scroll to position [16, 155]
type input "1200"
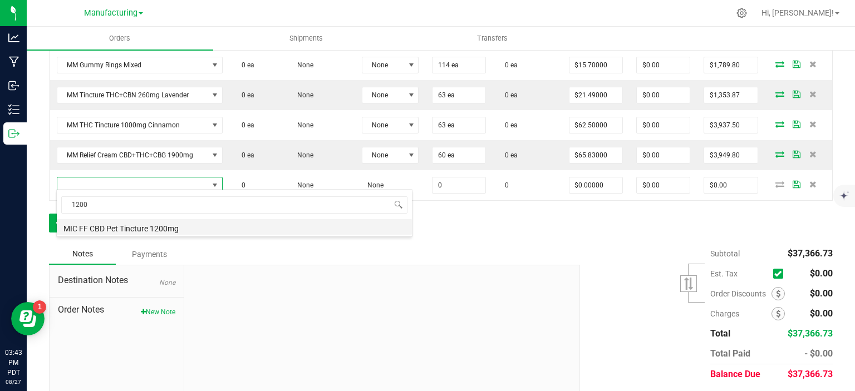
click at [132, 224] on li "MIC FF CBD Pet Tincture 1200mg" at bounding box center [234, 227] width 355 height 16
type input "0 ea"
type input "$29.00000"
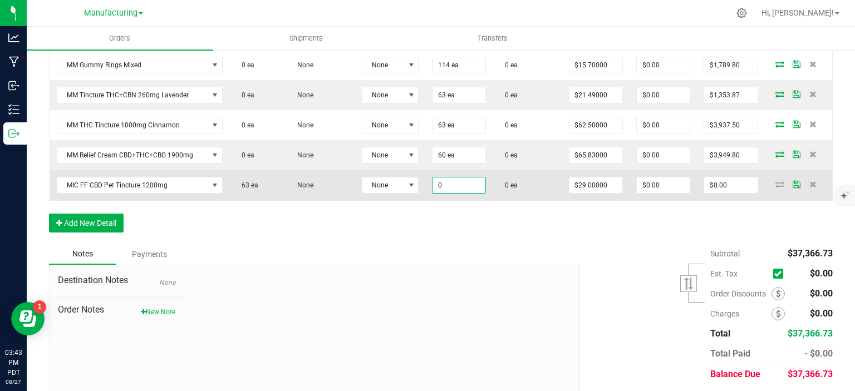
click at [455, 188] on input "0" at bounding box center [459, 186] width 53 height 16
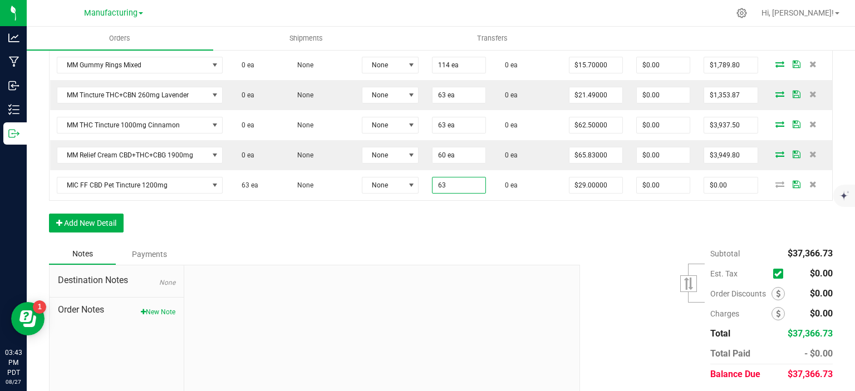
type input "63 ea"
type input "$1,827.00"
click at [437, 222] on div "Order Details Print All Labels Item Sellable Strain Lot Number Qty Ordered Qty …" at bounding box center [441, 2] width 784 height 484
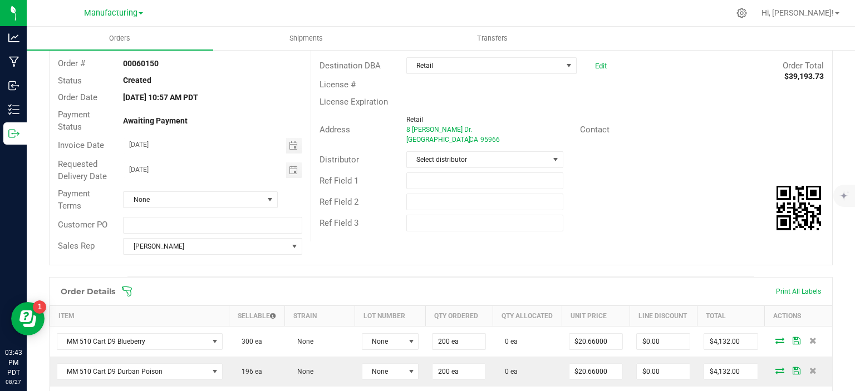
scroll to position [0, 0]
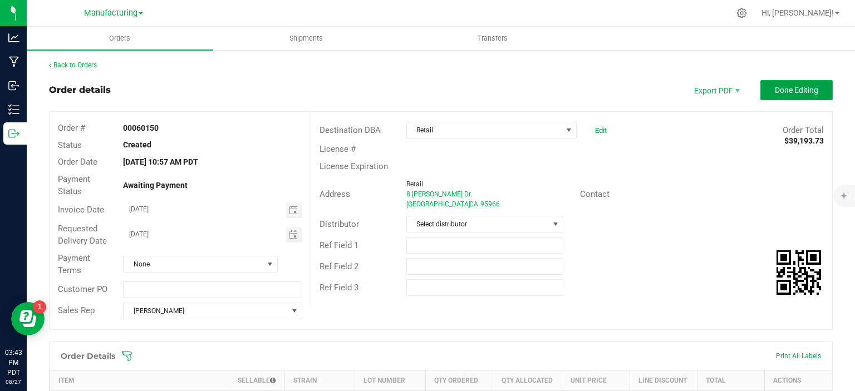
click at [802, 92] on span "Done Editing" at bounding box center [796, 90] width 43 height 9
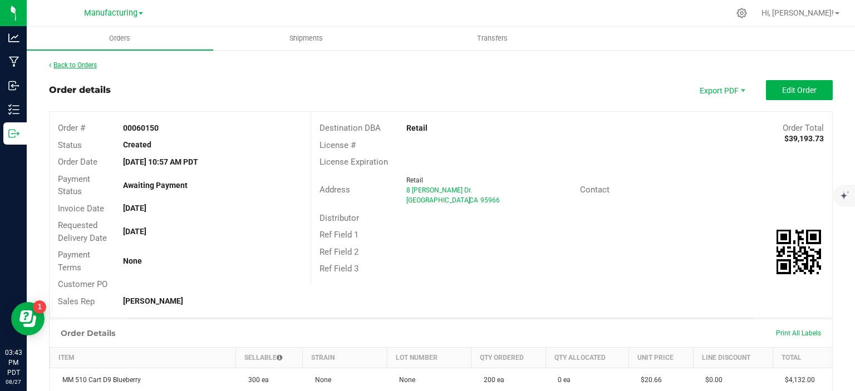
click at [95, 66] on link "Back to Orders" at bounding box center [73, 65] width 48 height 8
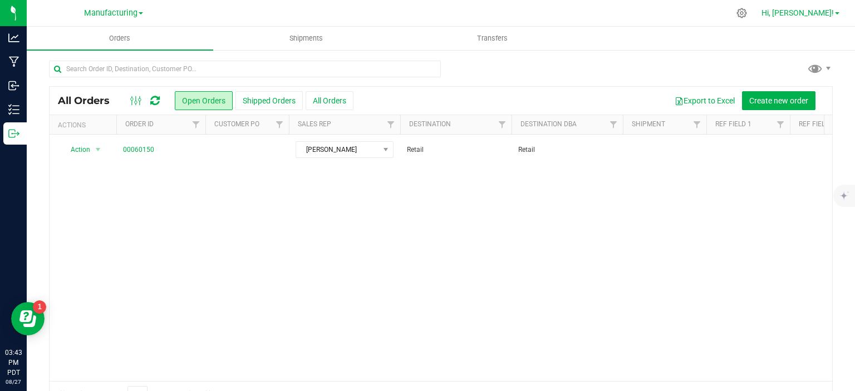
click at [838, 13] on span at bounding box center [837, 13] width 4 height 2
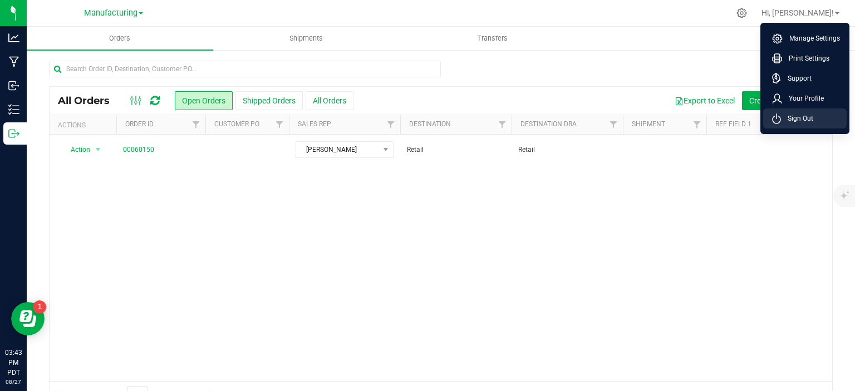
click at [798, 122] on span "Sign Out" at bounding box center [797, 118] width 32 height 11
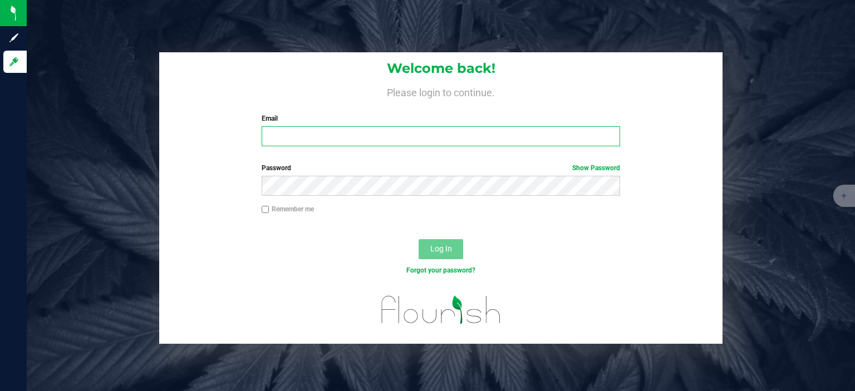
click at [429, 135] on input "Email" at bounding box center [441, 136] width 359 height 20
type input "[EMAIL_ADDRESS][DOMAIN_NAME]"
click at [419, 239] on button "Log In" at bounding box center [441, 249] width 45 height 20
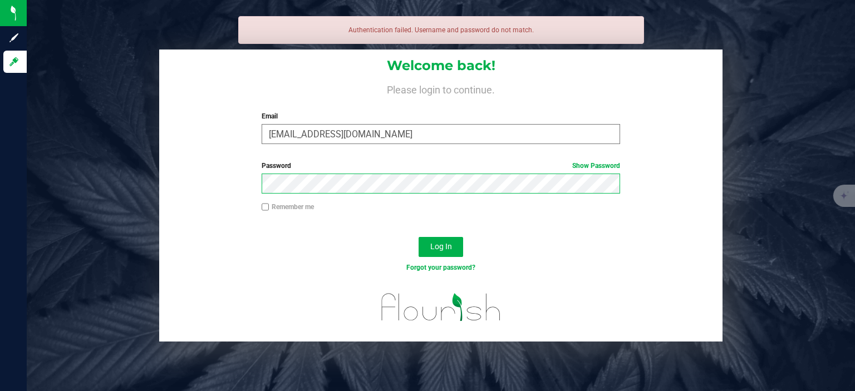
click at [419, 237] on button "Log In" at bounding box center [441, 247] width 45 height 20
